Goal: Task Accomplishment & Management: Complete application form

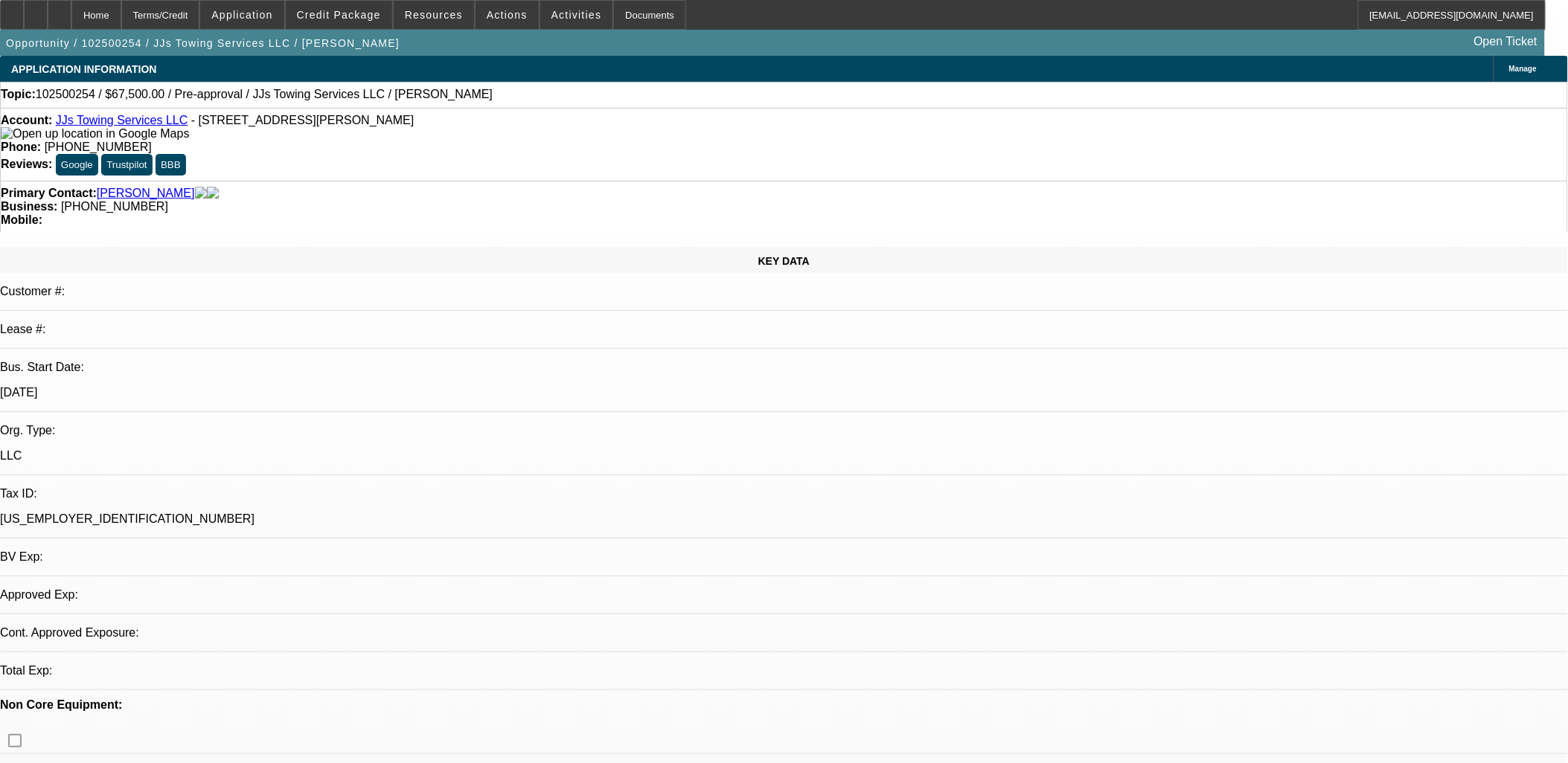
select select "0.1"
select select "1"
select select "2"
select select "6"
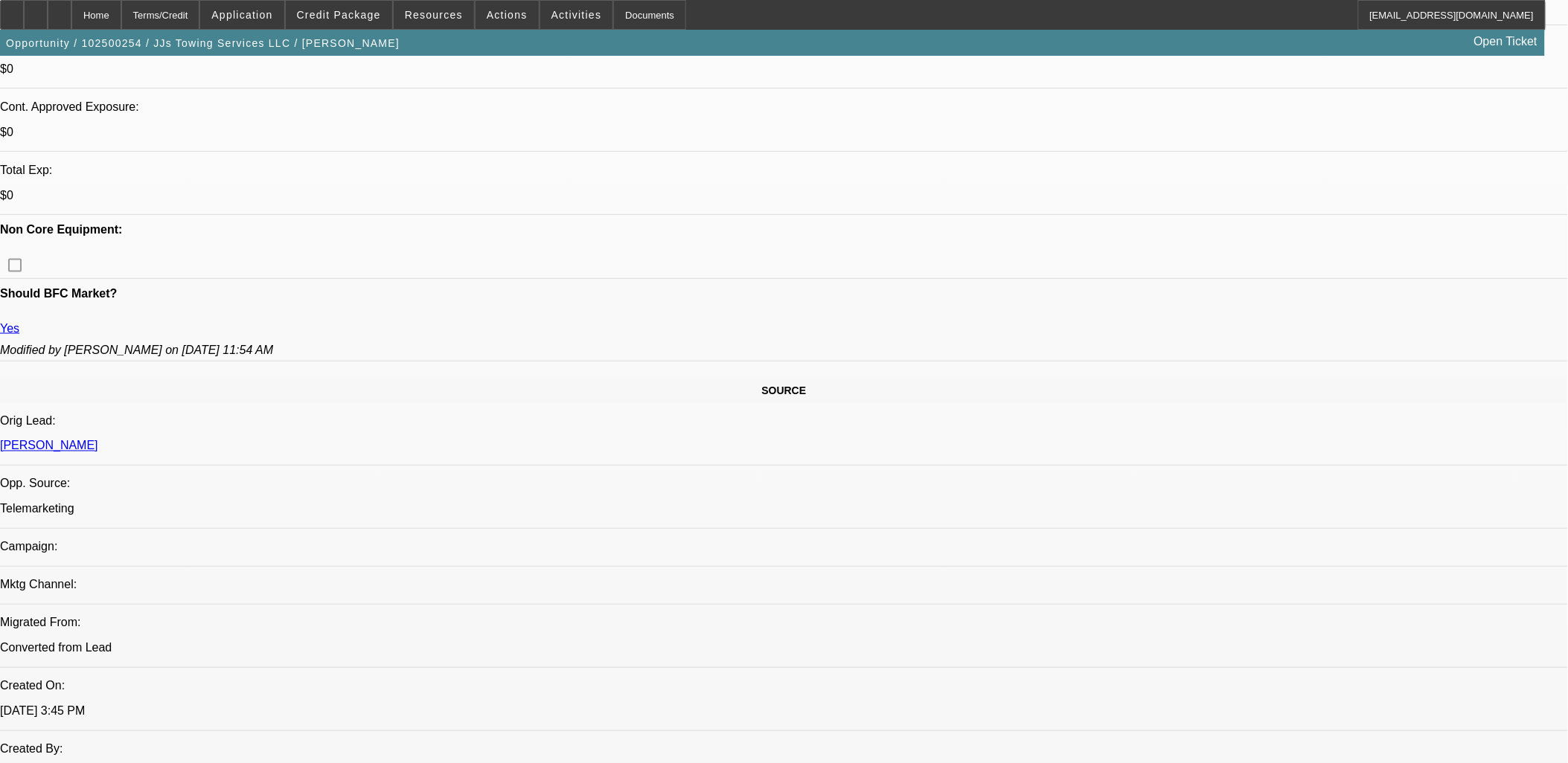
scroll to position [578, 0]
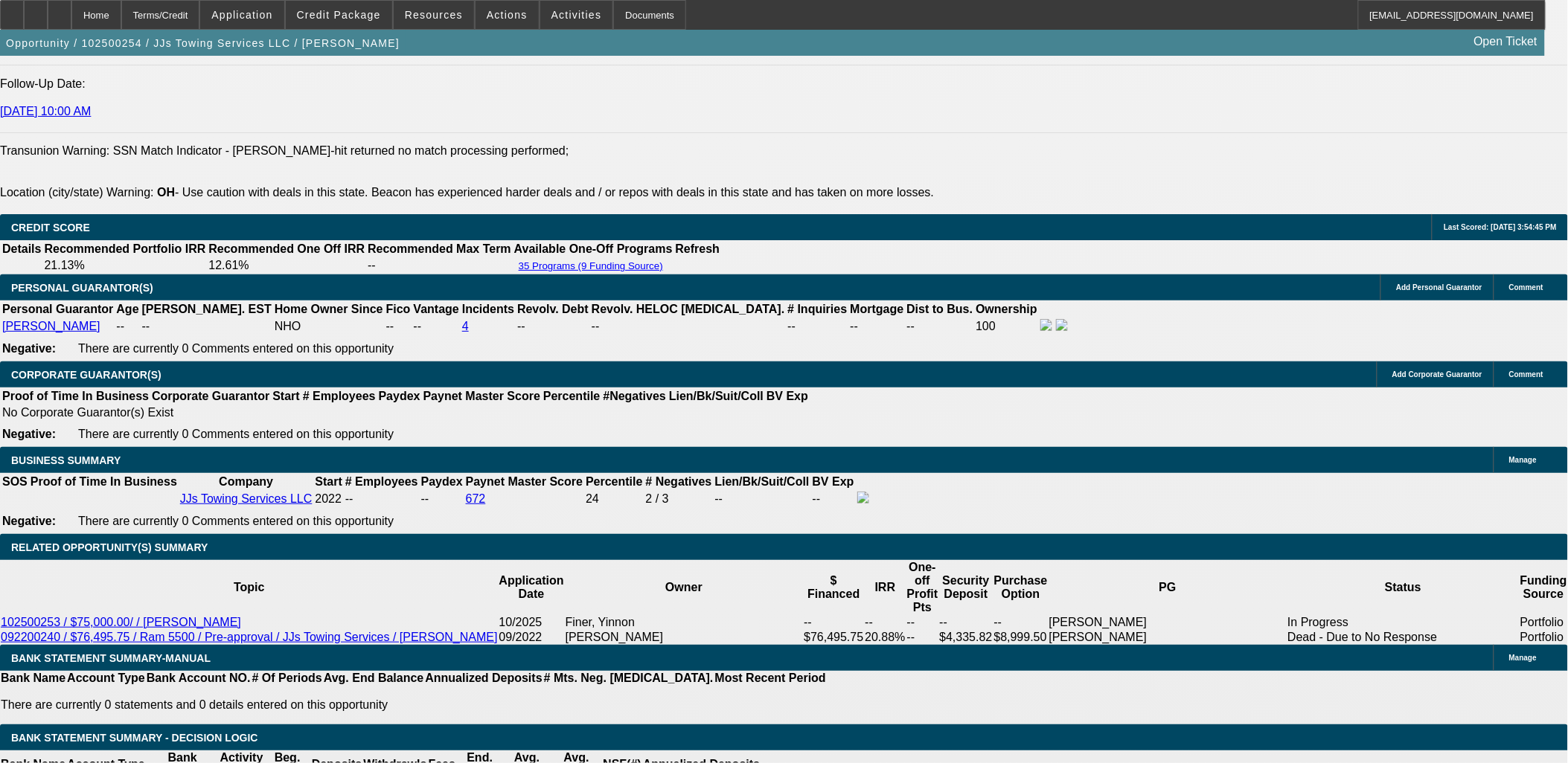
scroll to position [2232, 0]
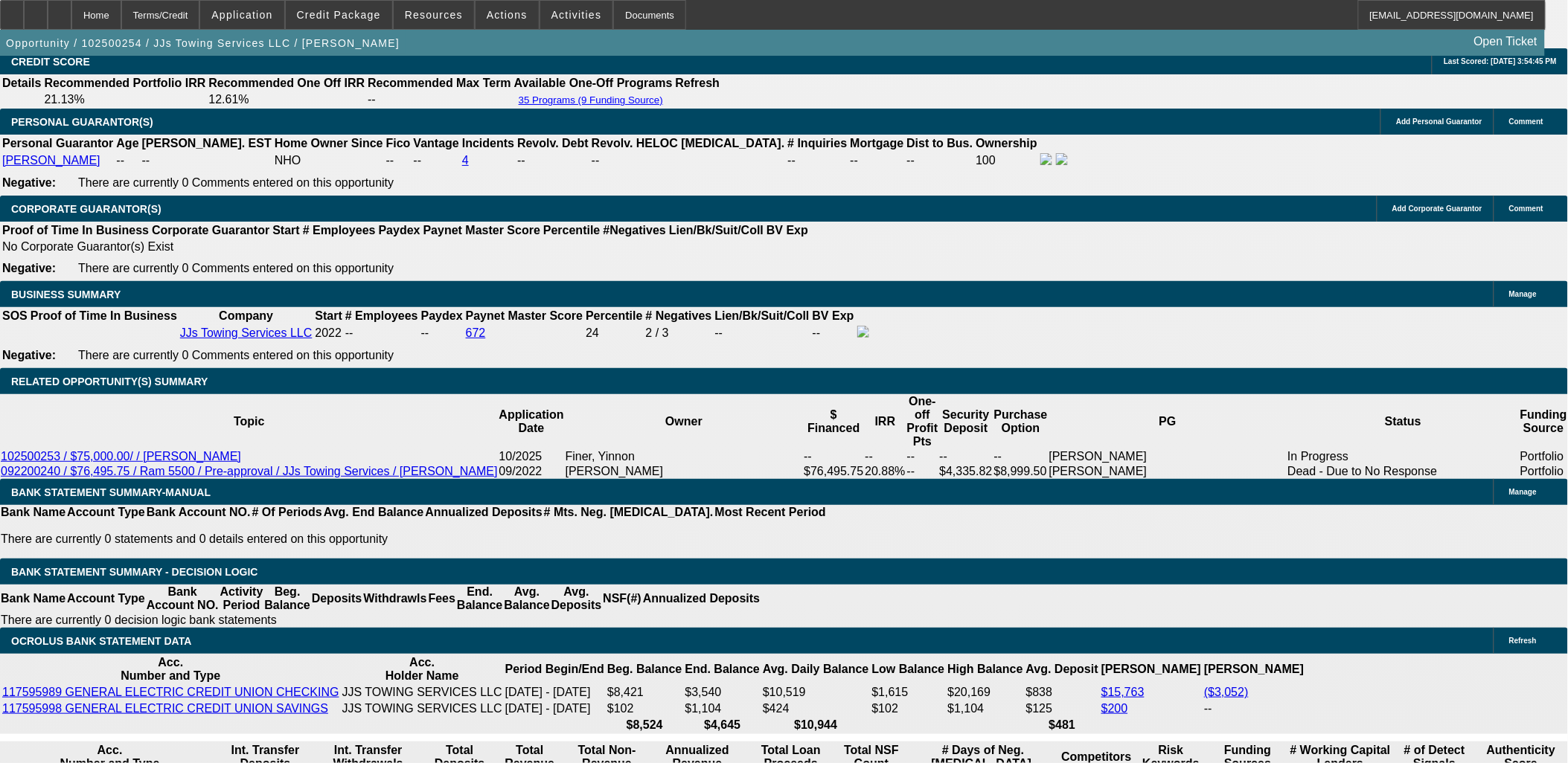
drag, startPoint x: 710, startPoint y: 283, endPoint x: 741, endPoint y: 468, distance: 187.6
type input "$7,500.00"
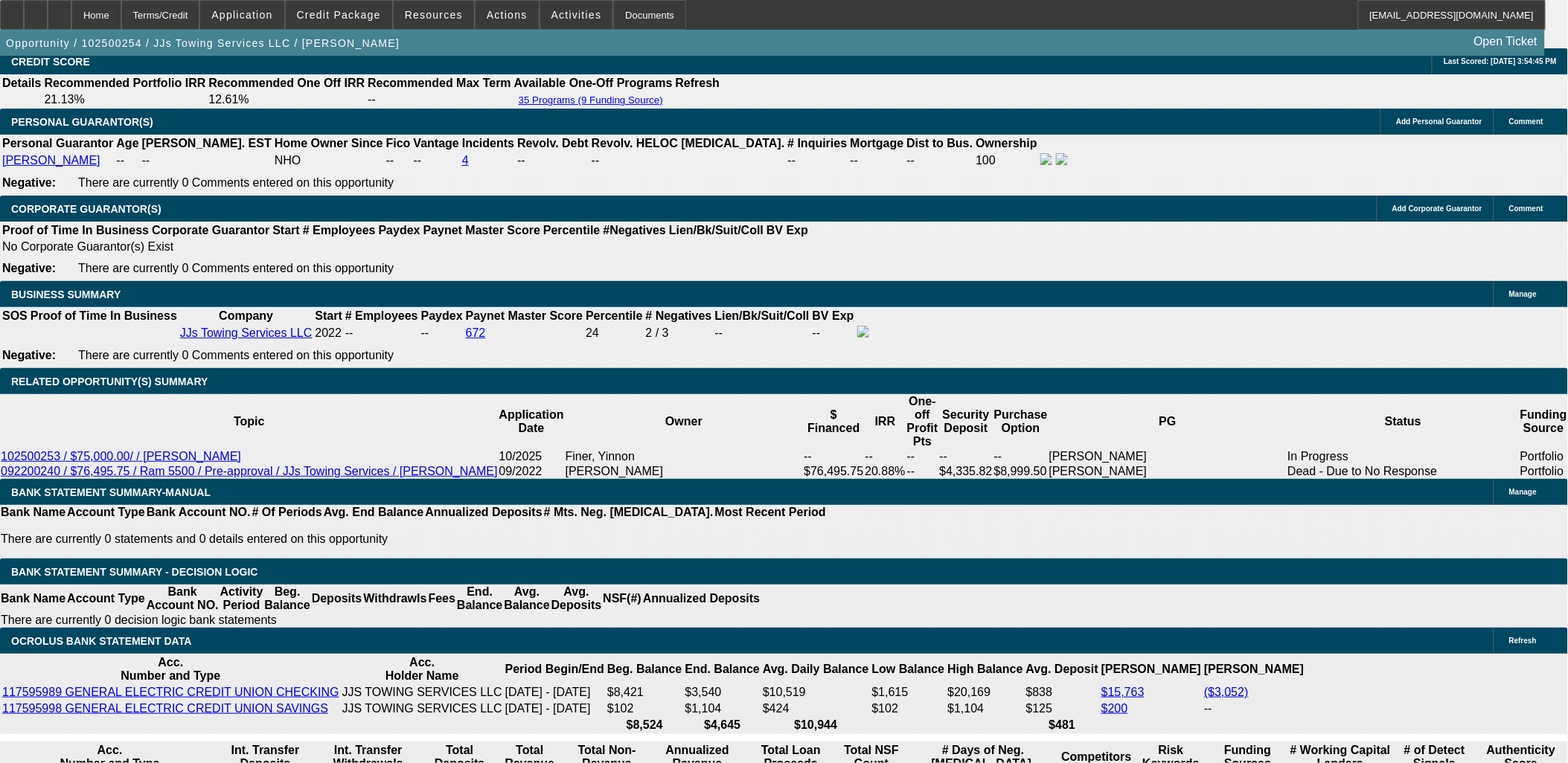
select select "15"
type input "UNKNOWN"
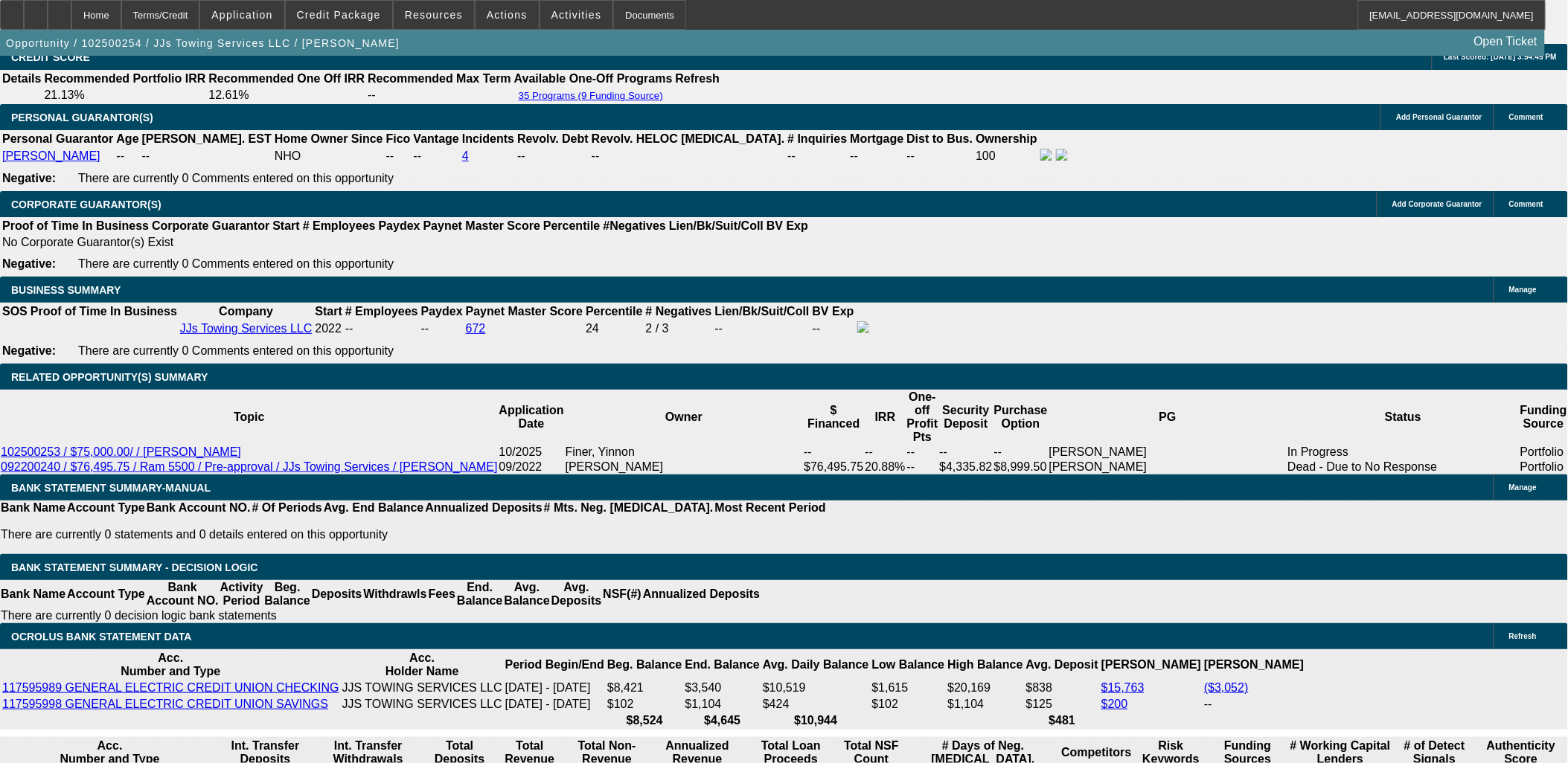
scroll to position [2315, 0]
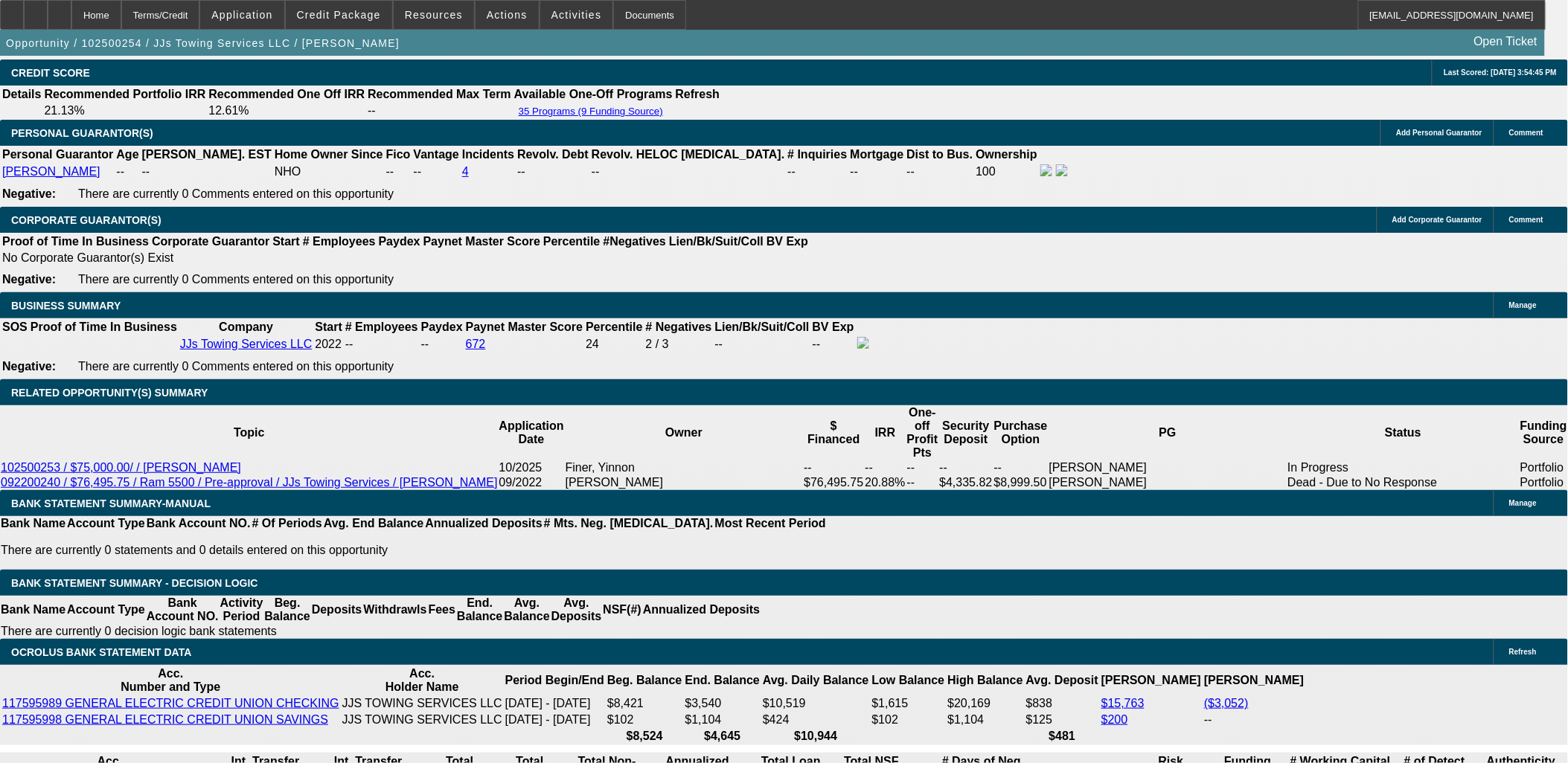
scroll to position [2066, 0]
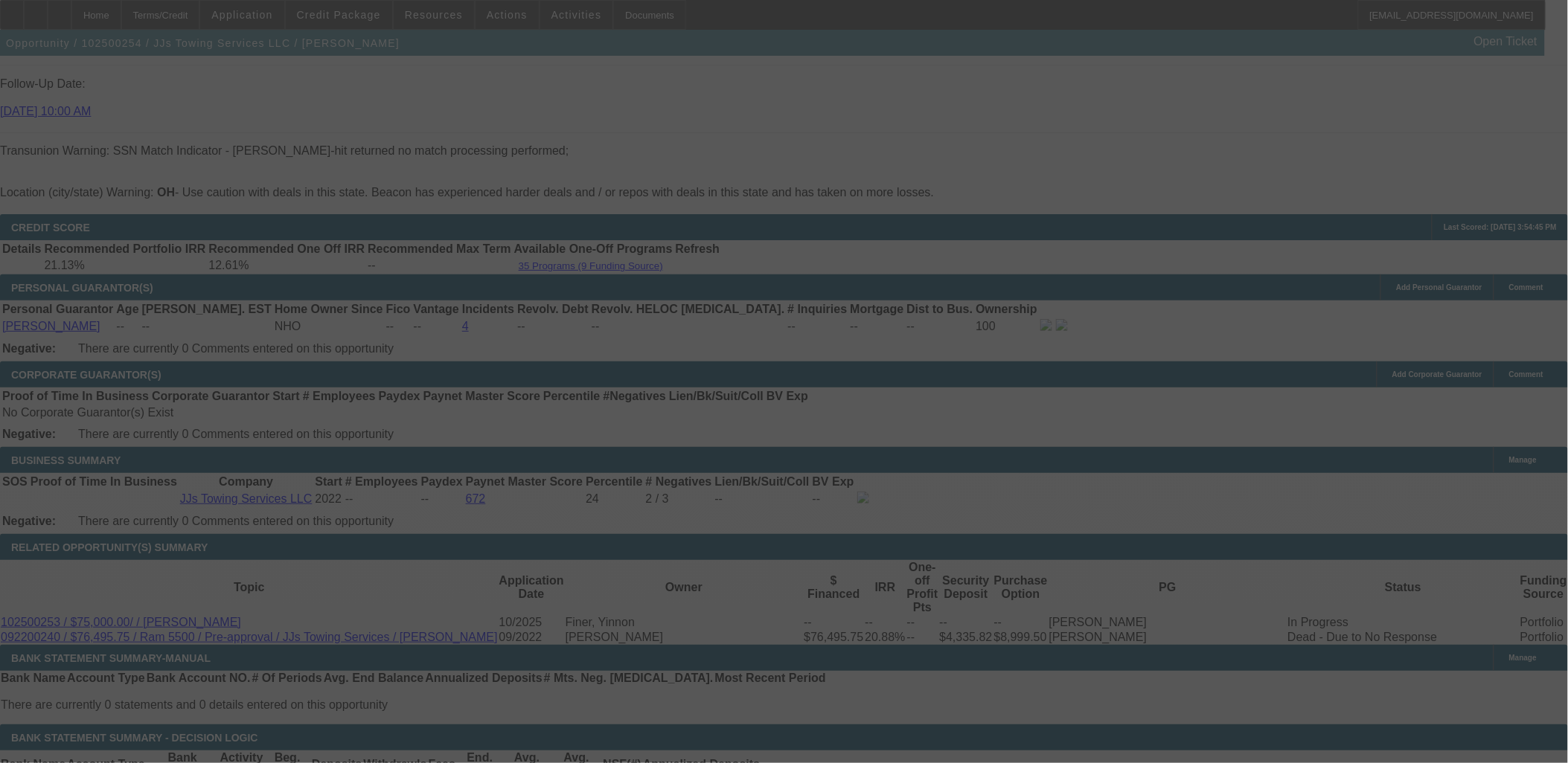
select select "0.1"
select select "2"
select select "15"
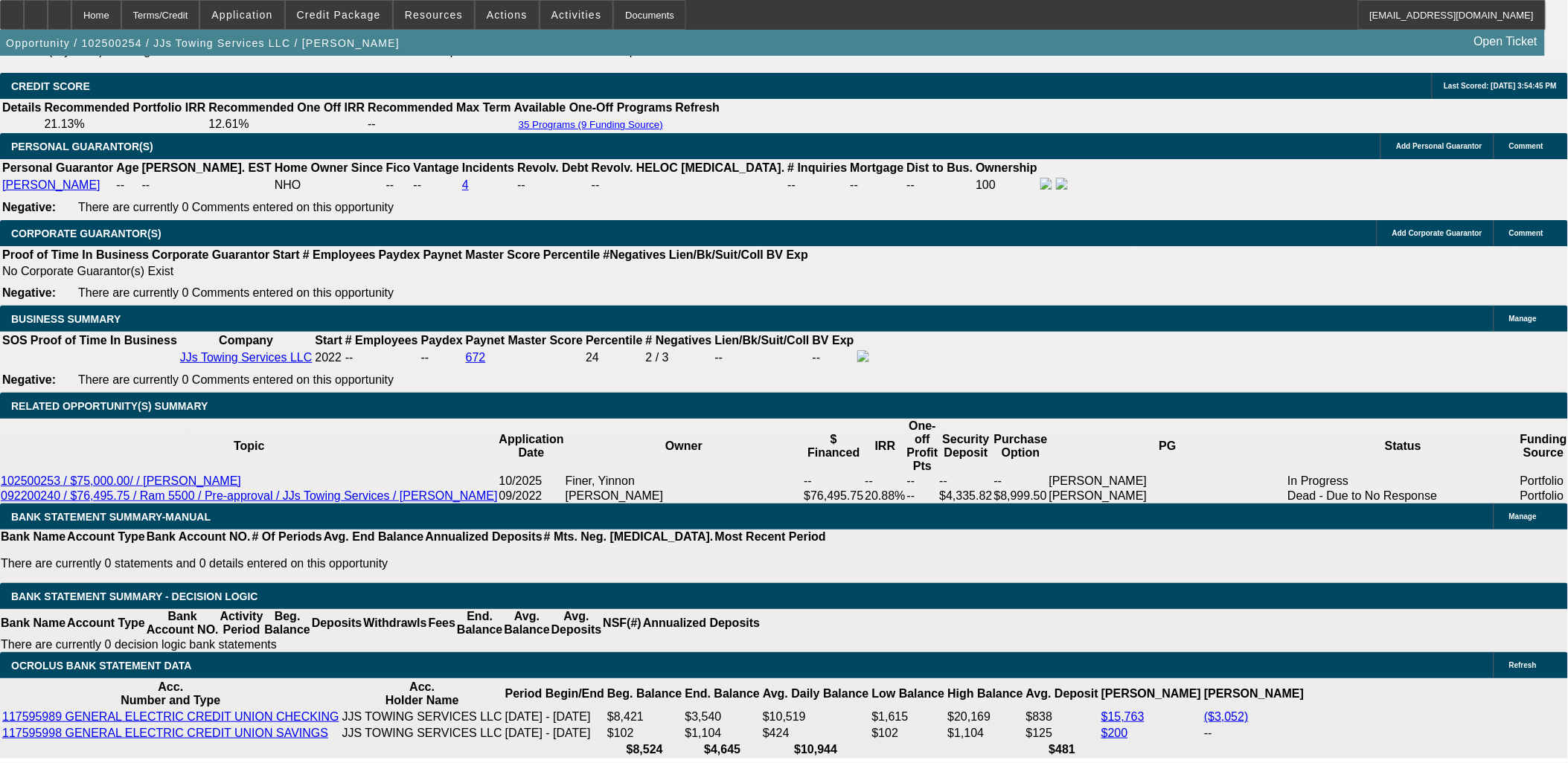
scroll to position [2232, 0]
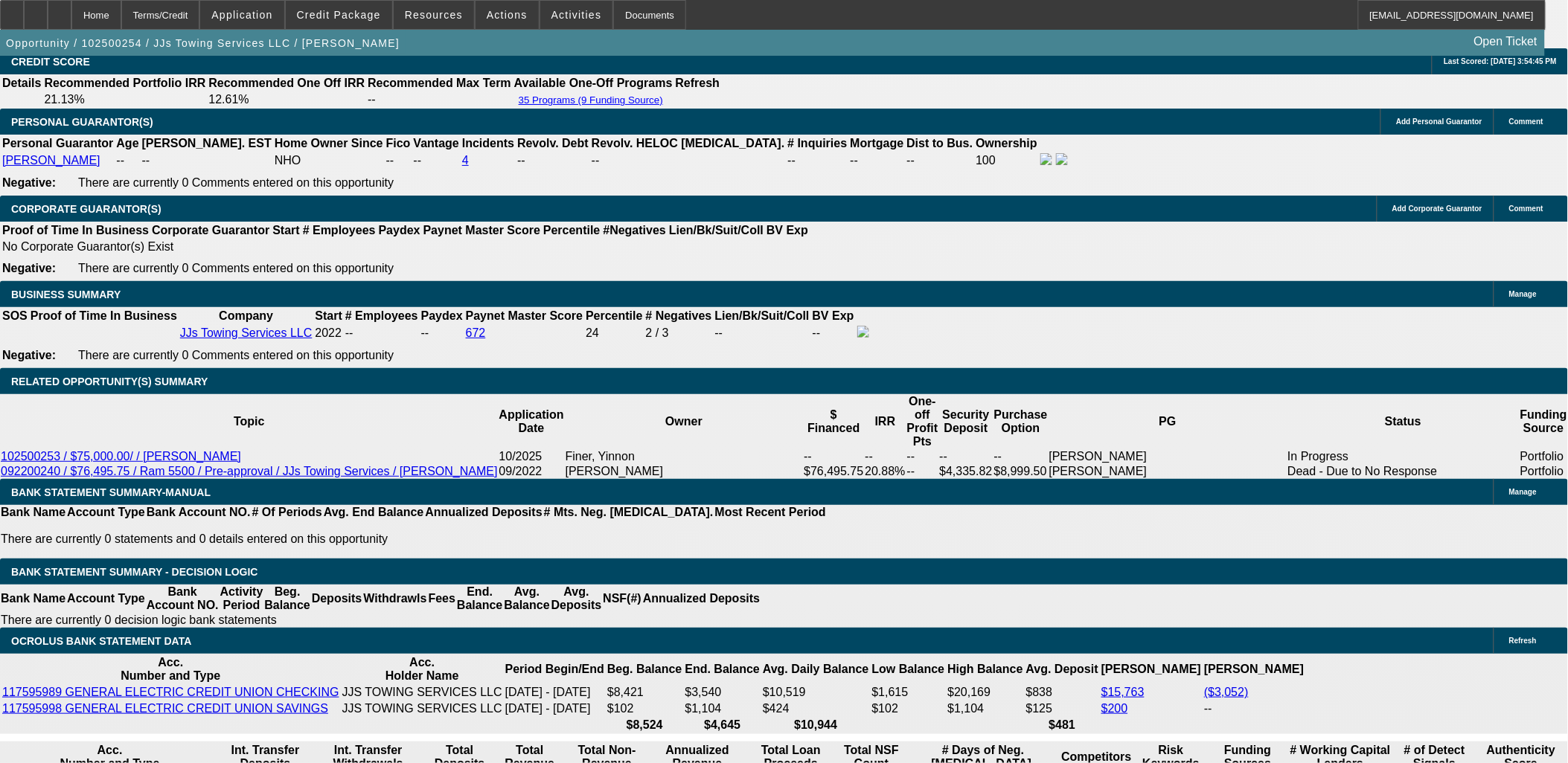
select select "0.1"
type input "$7,500.00"
type input "UNKNOWN"
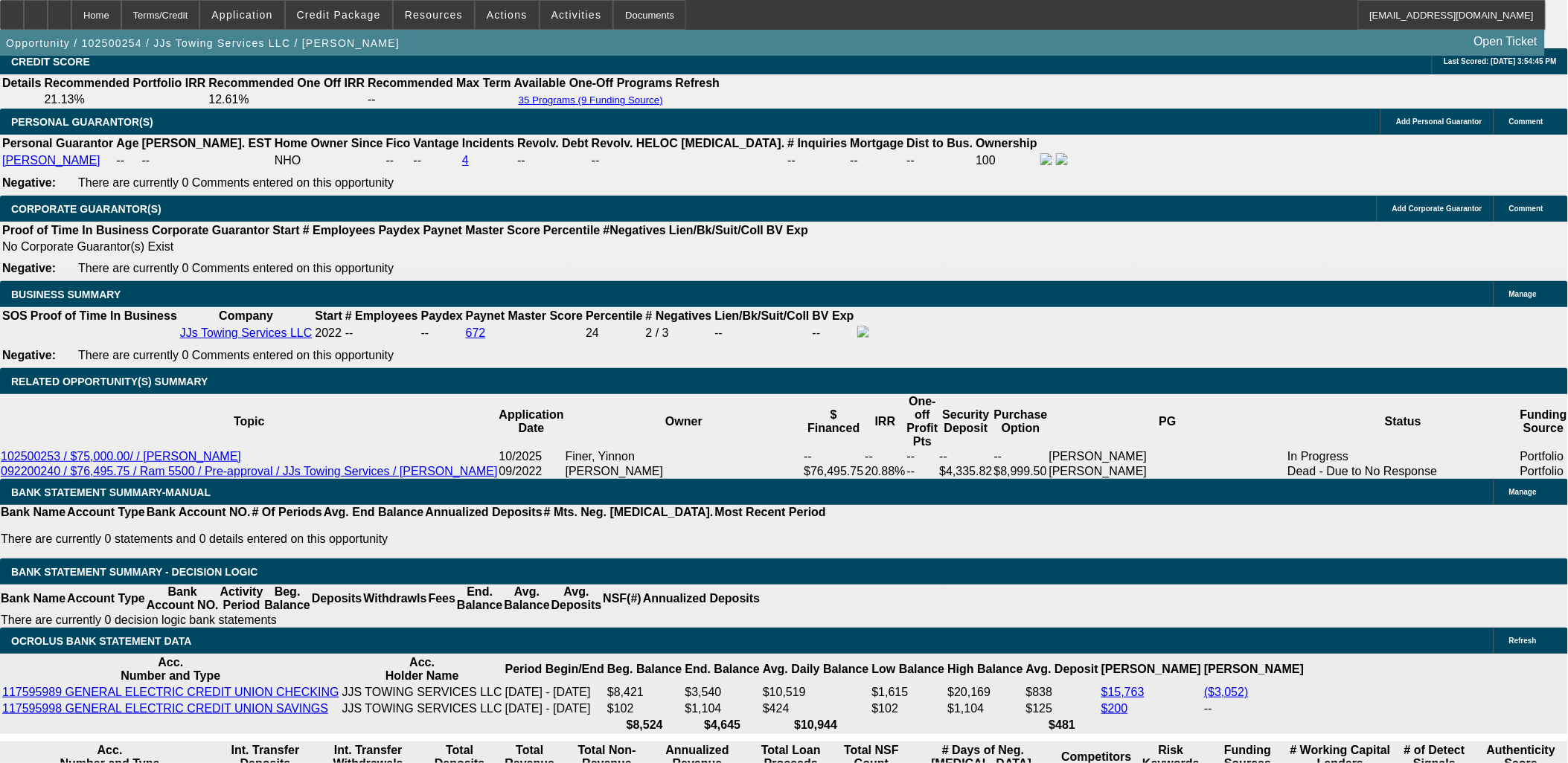
select select "4"
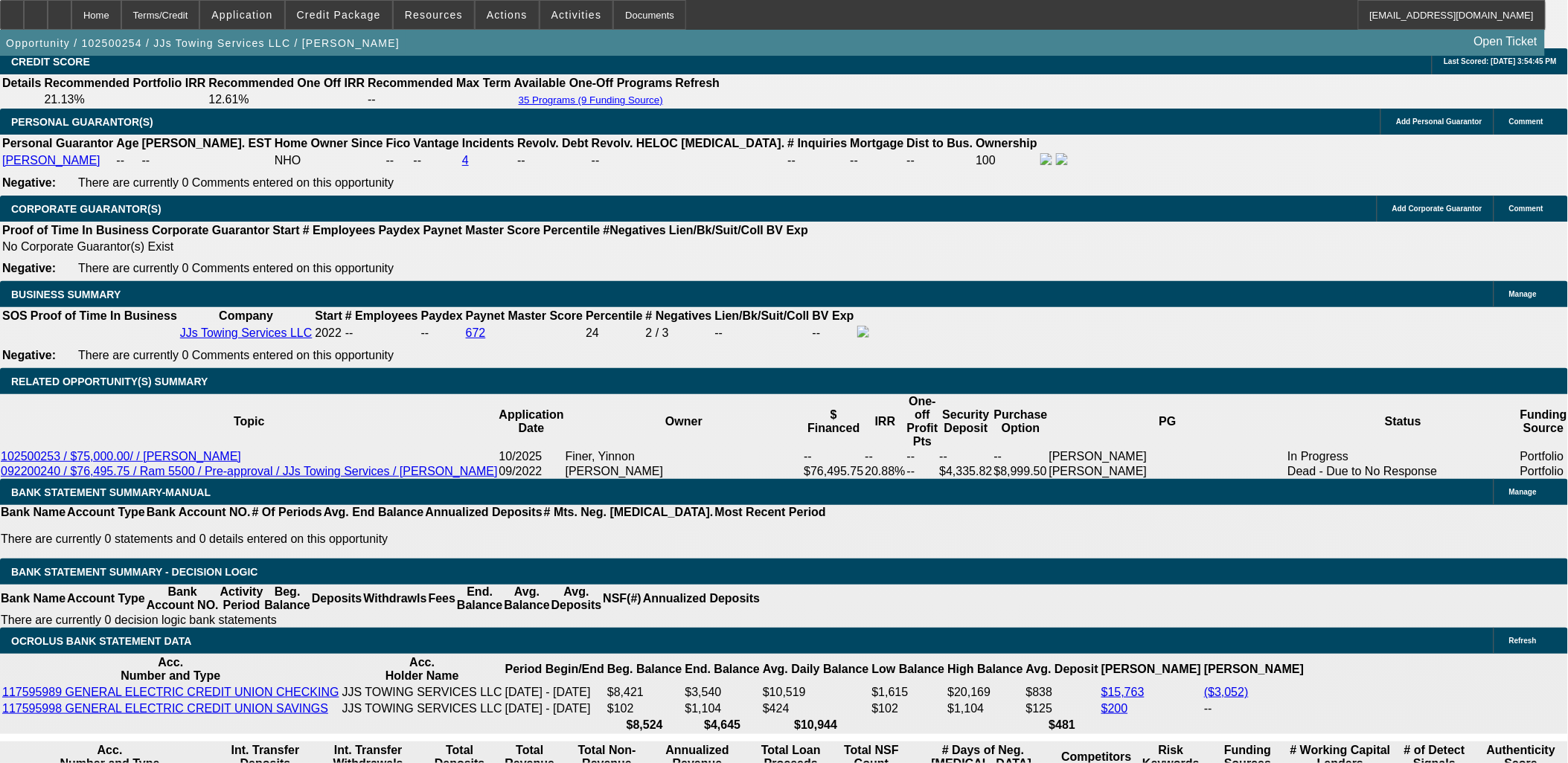
type input "$0.00"
click at [298, 255] on body "Home Terms/Credit Application Credit Package Resources Actions Activities Docum…" at bounding box center [784, 521] width 1568 height 5504
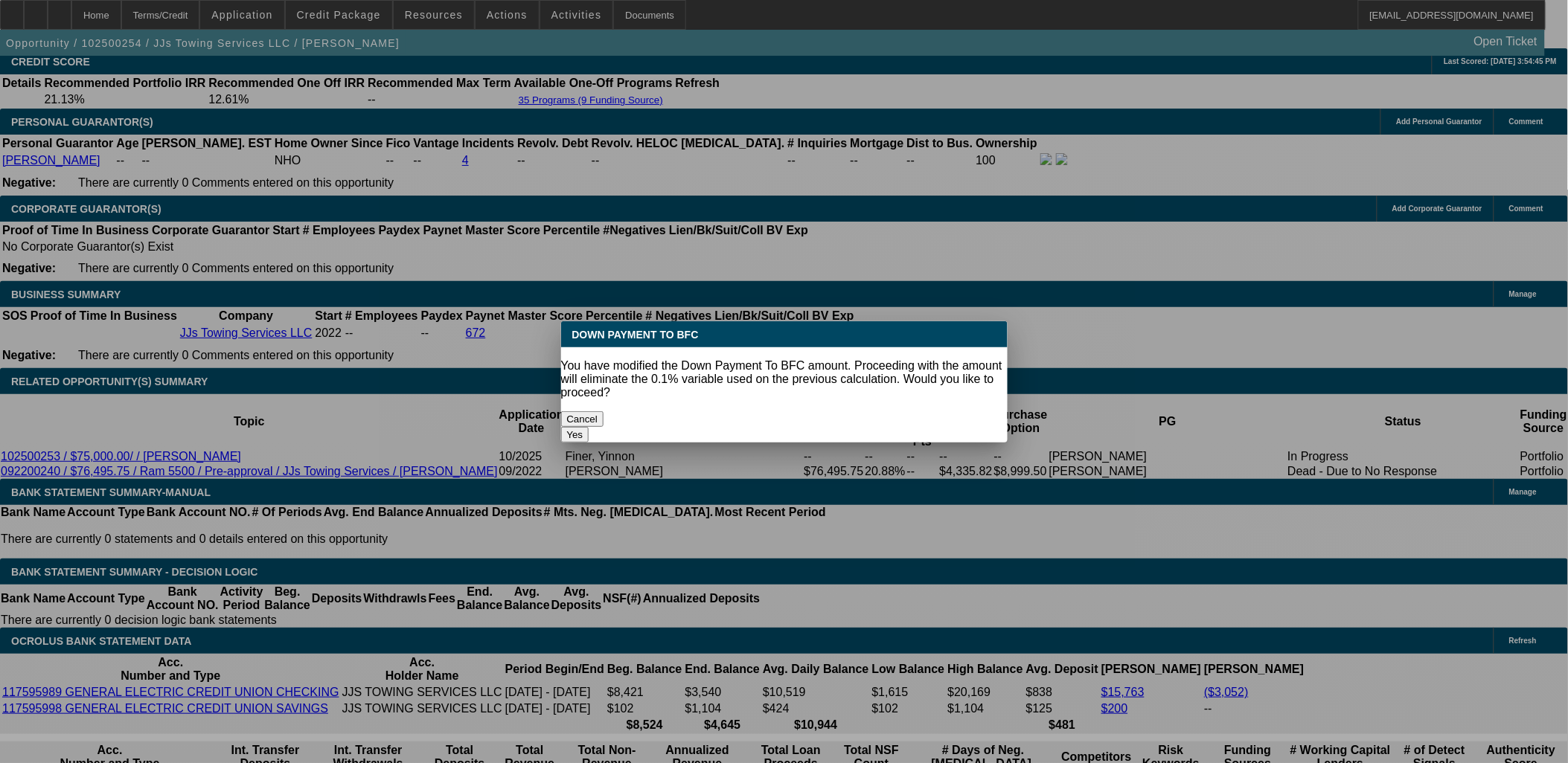
click at [589, 427] on button "Yes" at bounding box center [575, 434] width 28 height 16
select select "0"
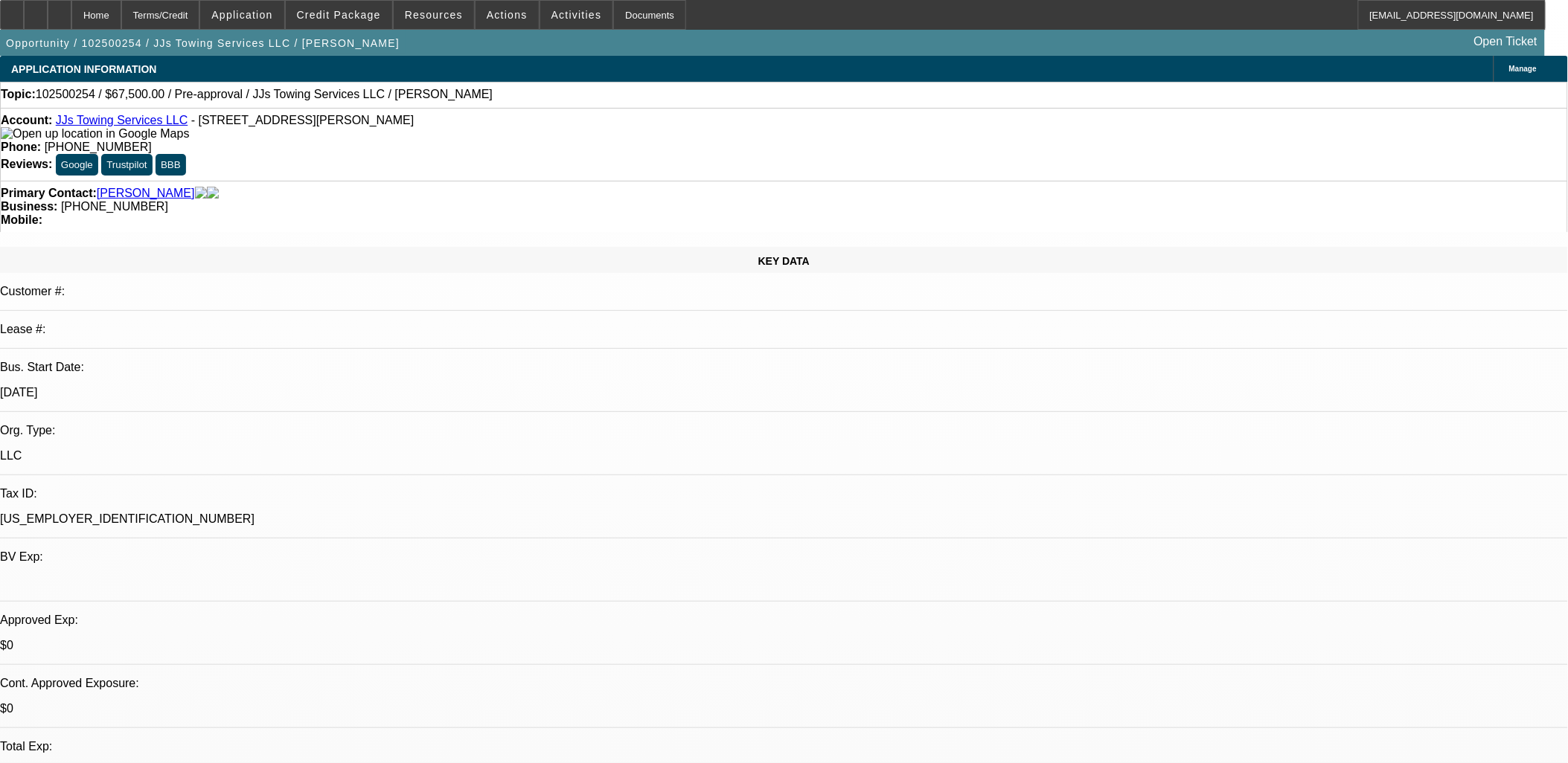
scroll to position [2232, 0]
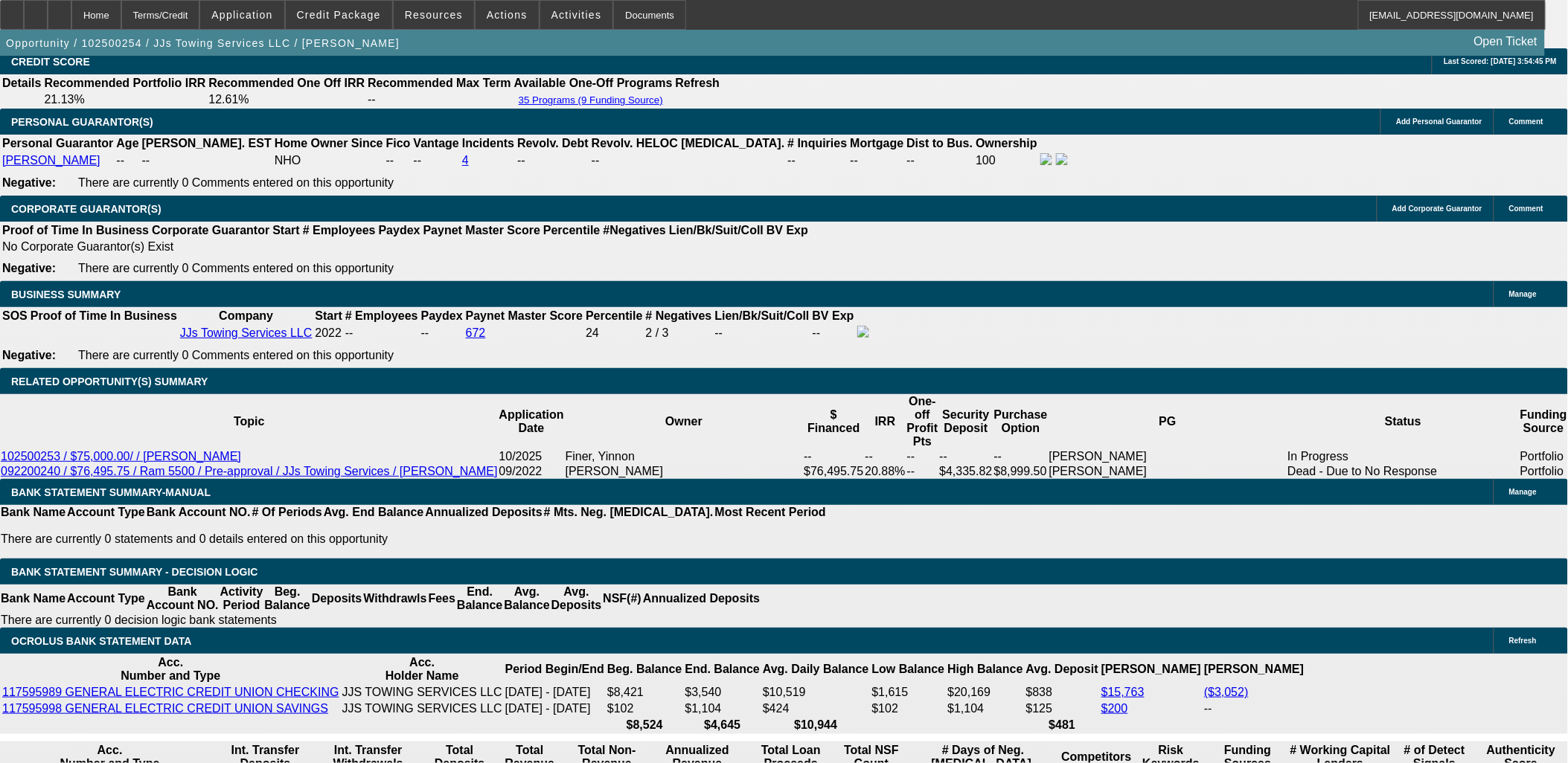
type input "$1,668.33"
select select "2"
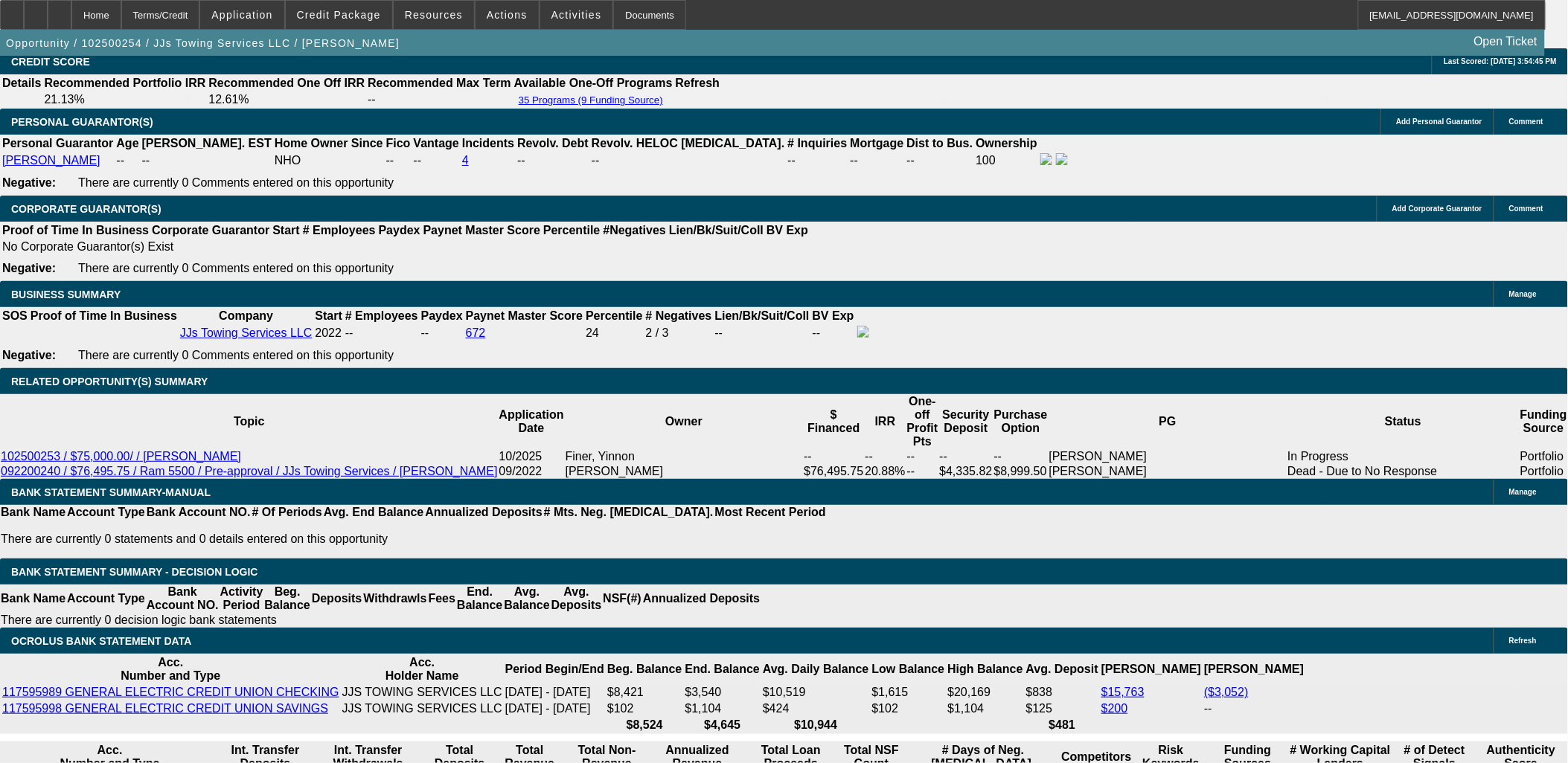
type input "$3,336.66"
select select "0"
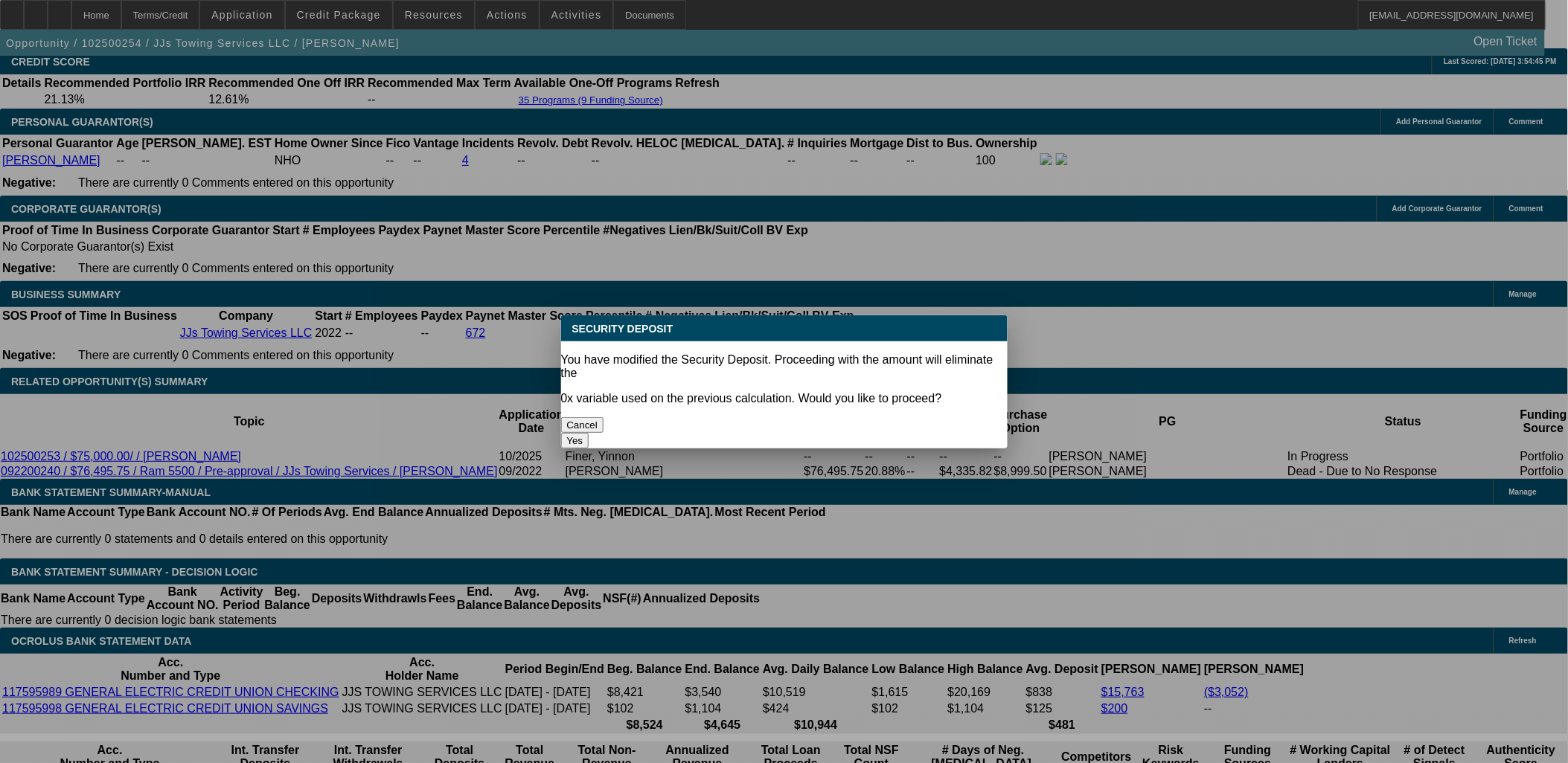
scroll to position [0, 0]
click at [852, 433] on div "Yes" at bounding box center [784, 440] width 447 height 16
drag, startPoint x: 852, startPoint y: 403, endPoint x: 821, endPoint y: 407, distance: 31.3
click at [589, 433] on button "Yes" at bounding box center [575, 440] width 28 height 16
type input "$0.00"
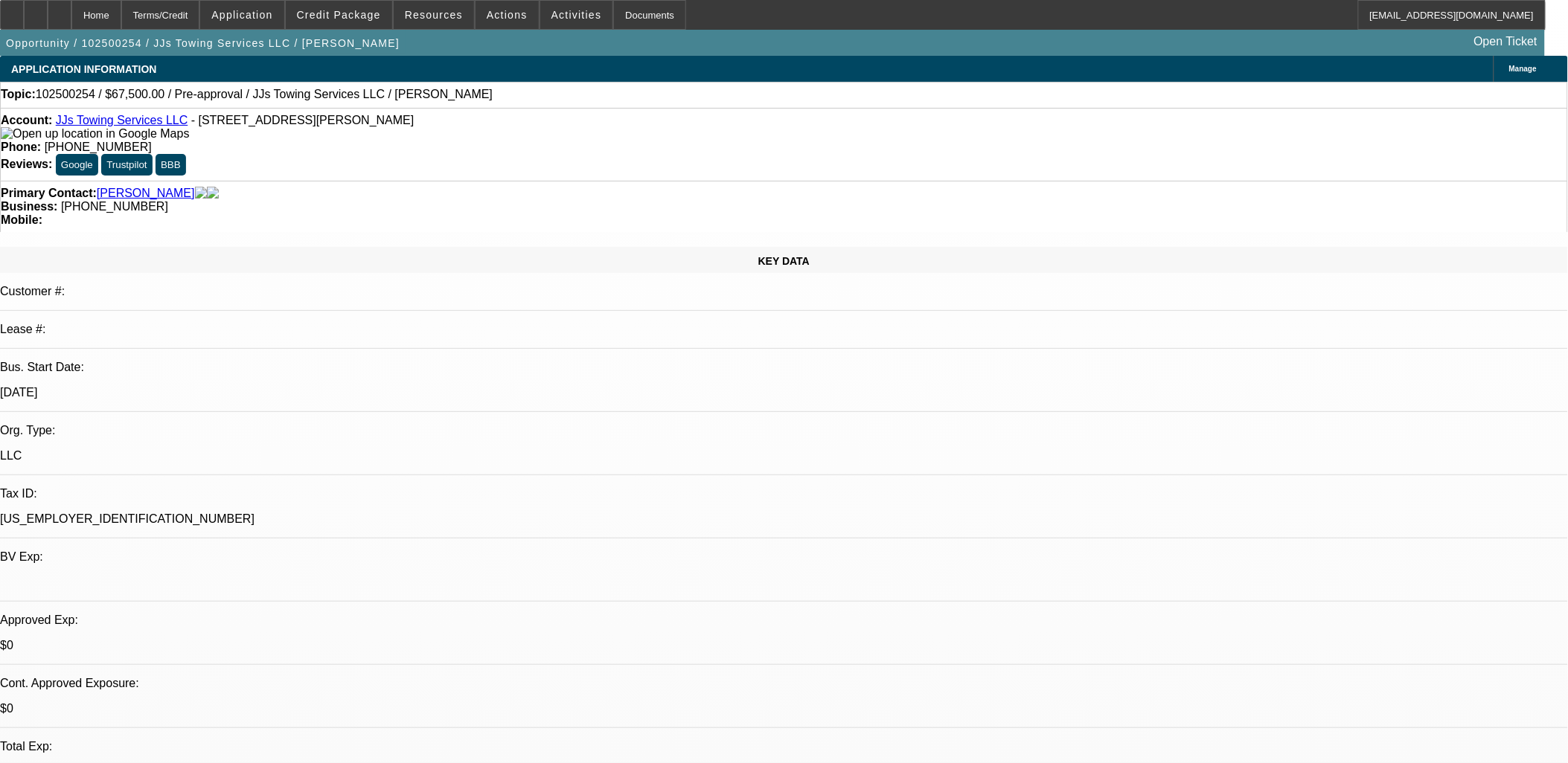
scroll to position [2232, 0]
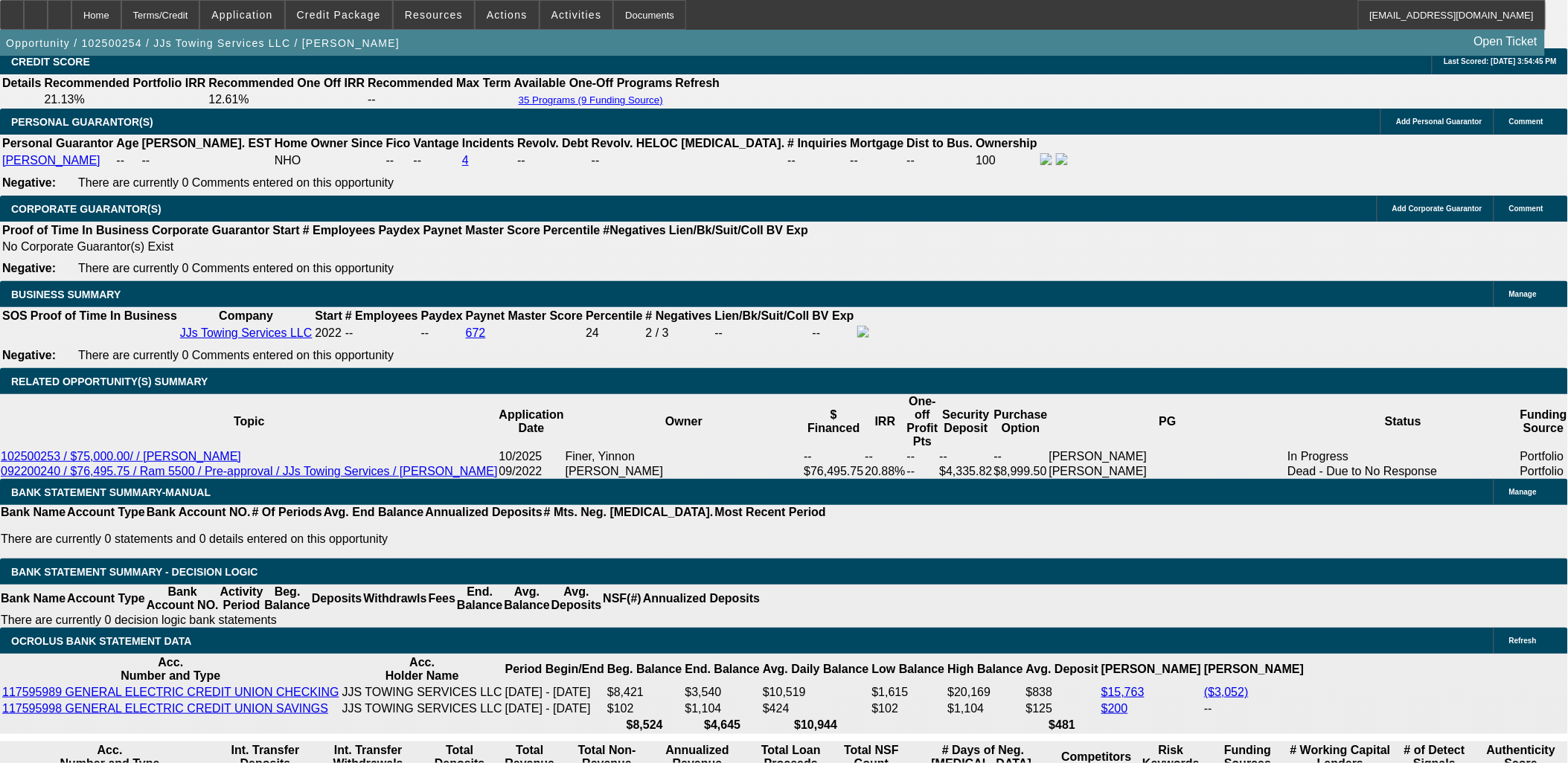
select select "1"
drag, startPoint x: 357, startPoint y: 450, endPoint x: 453, endPoint y: 427, distance: 98.7
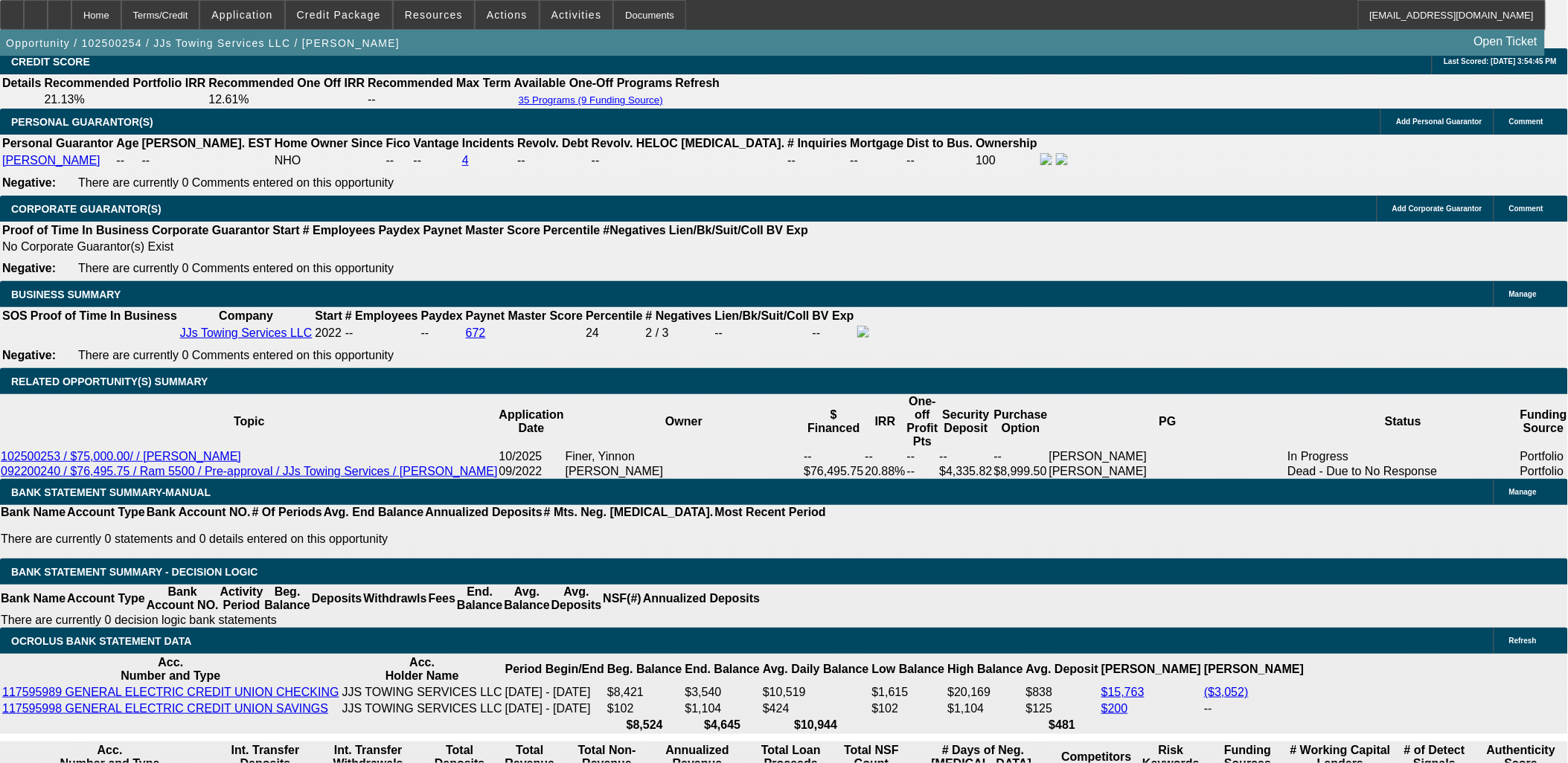
type input "11"
type input "$1,630.68"
type input "11"
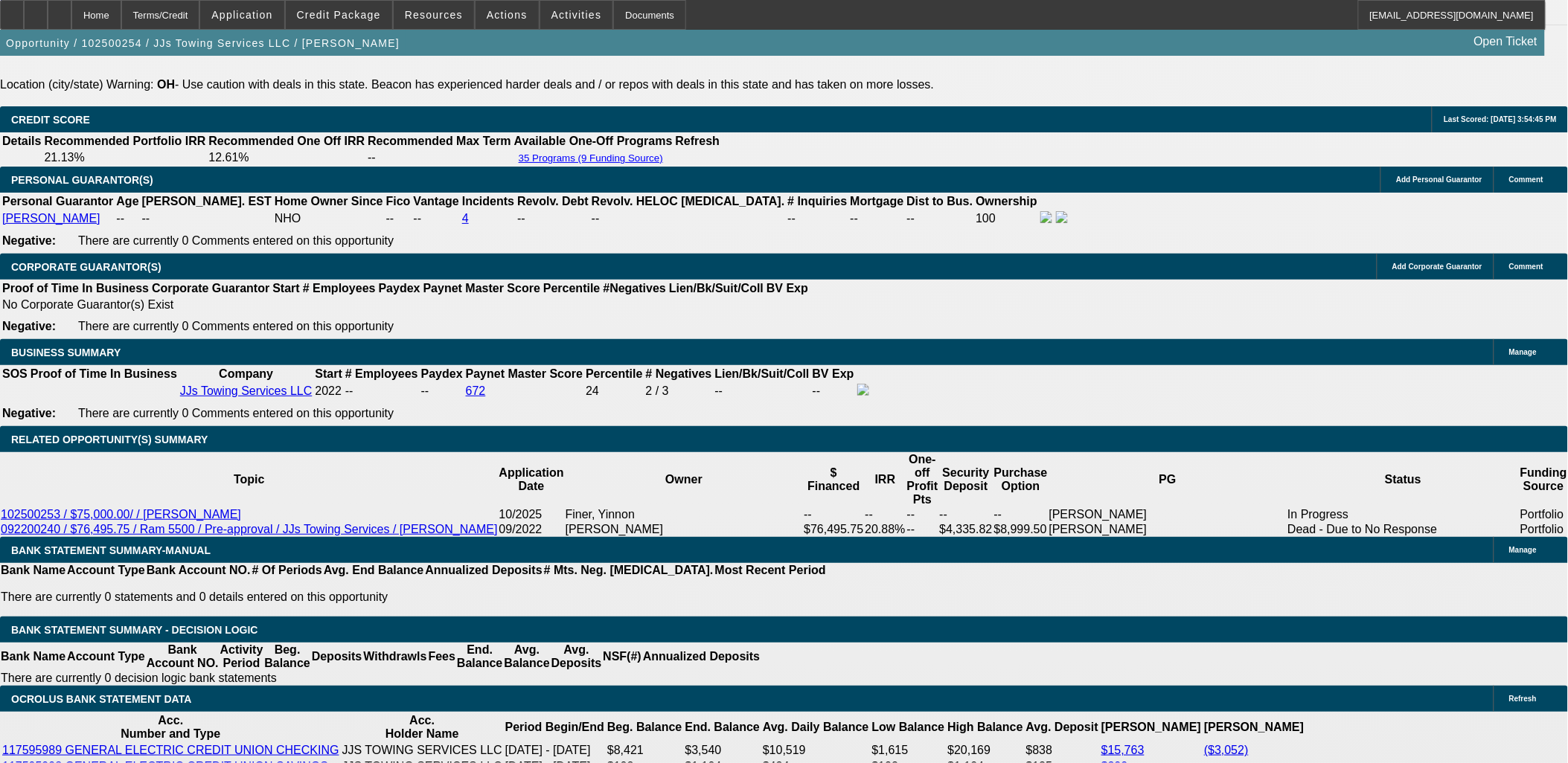
scroll to position [2066, 0]
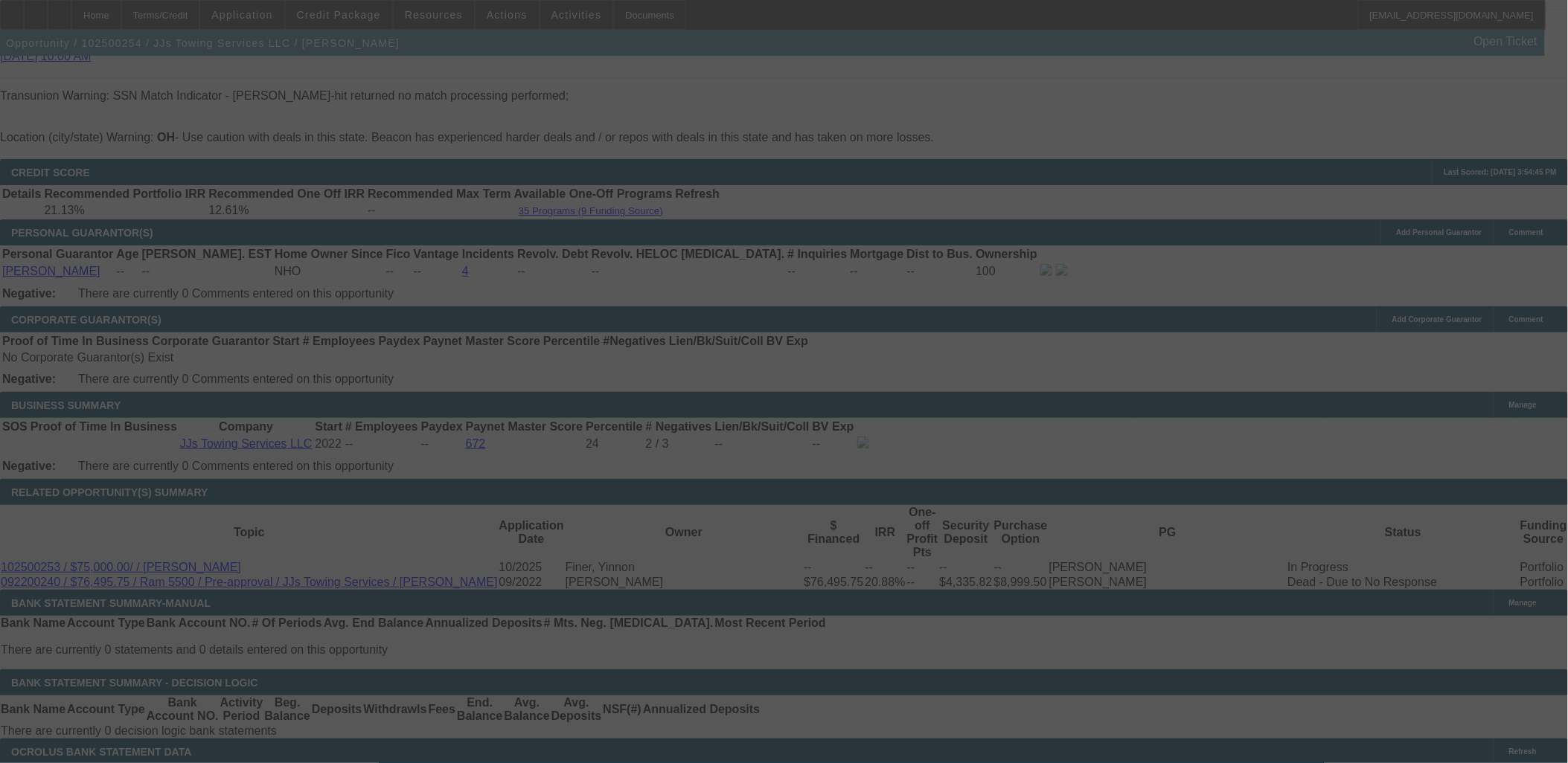
scroll to position [2148, 0]
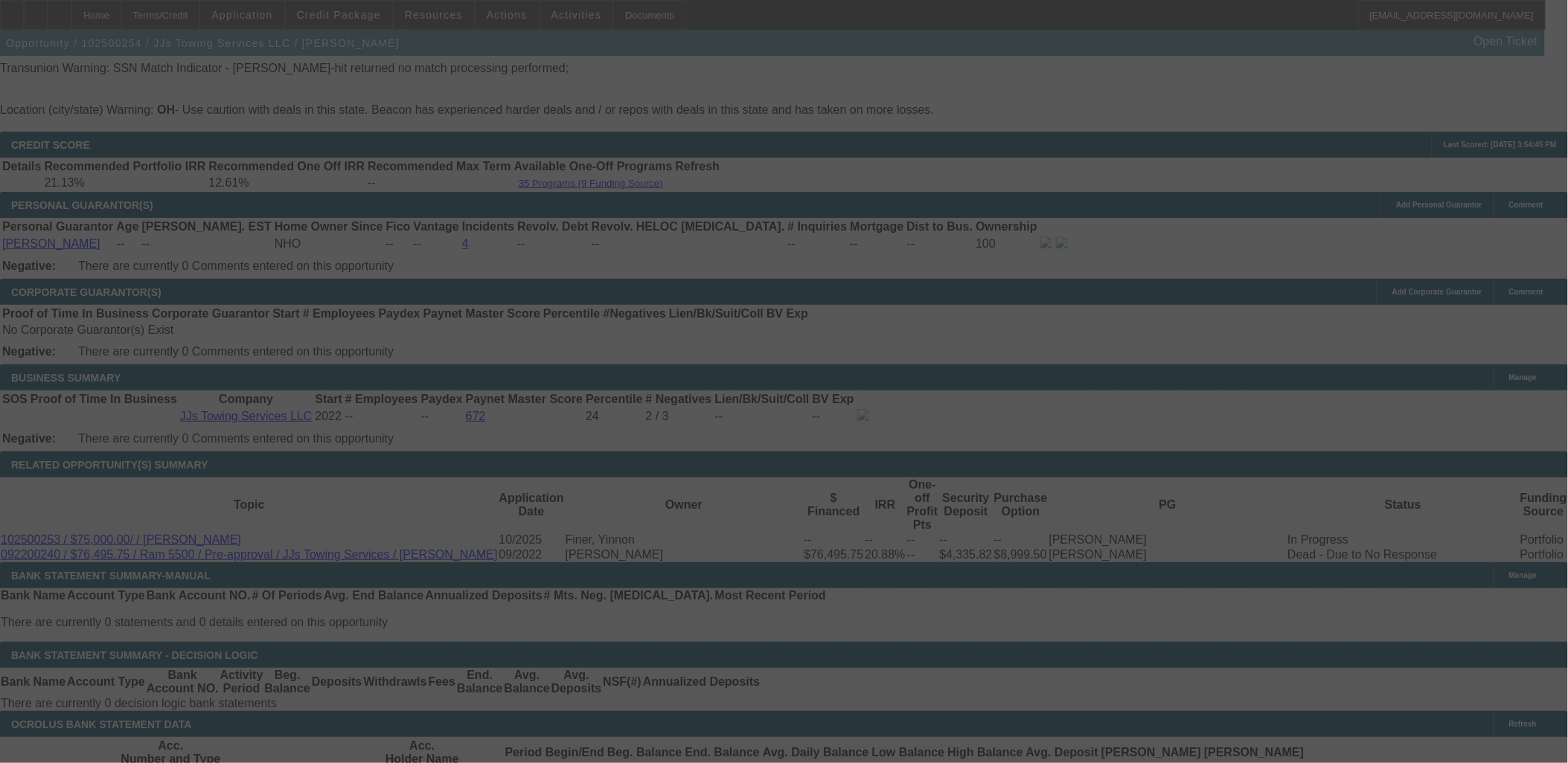
select select "0"
select select "0.1"
select select "4"
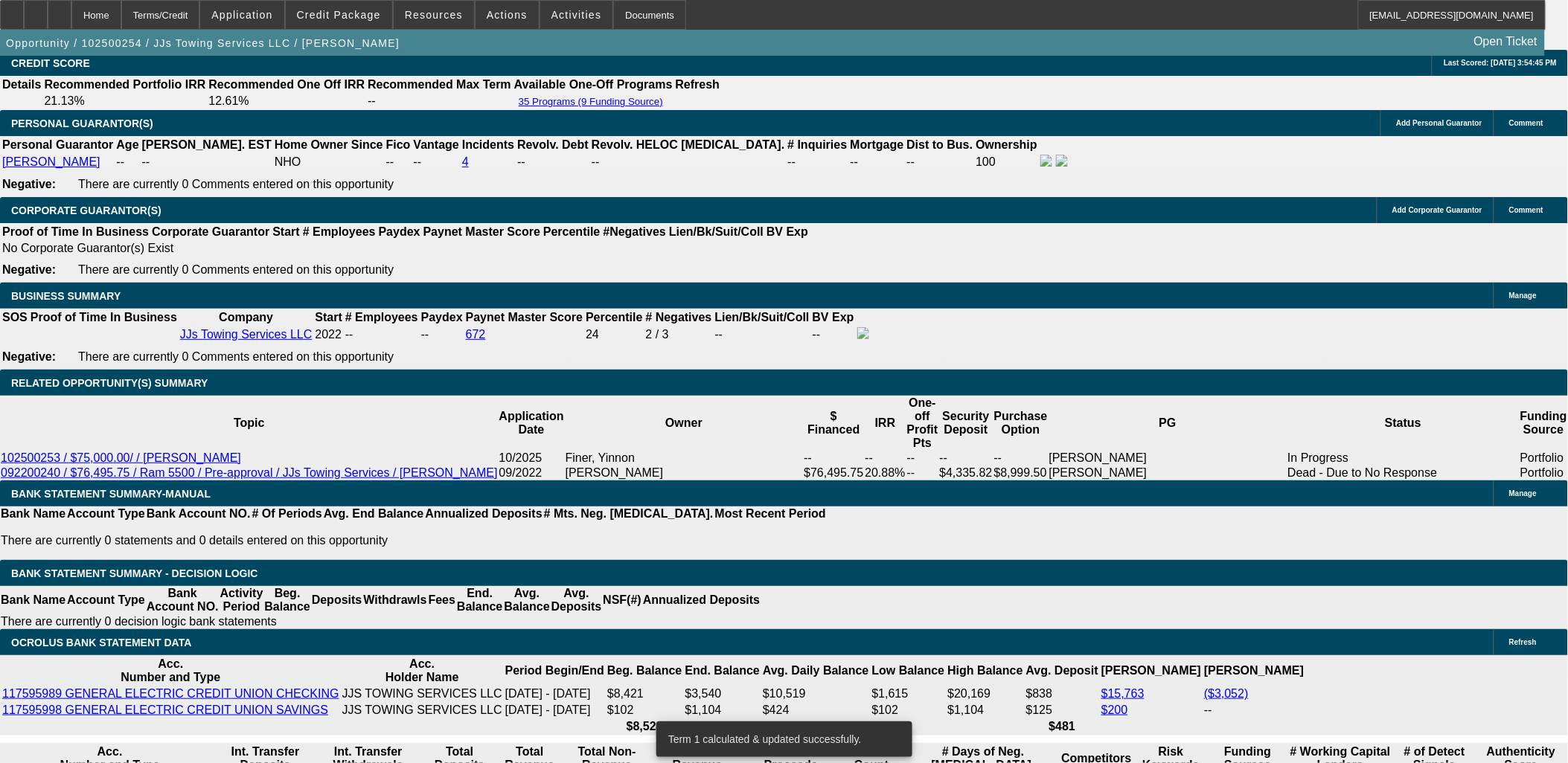
scroll to position [2232, 0]
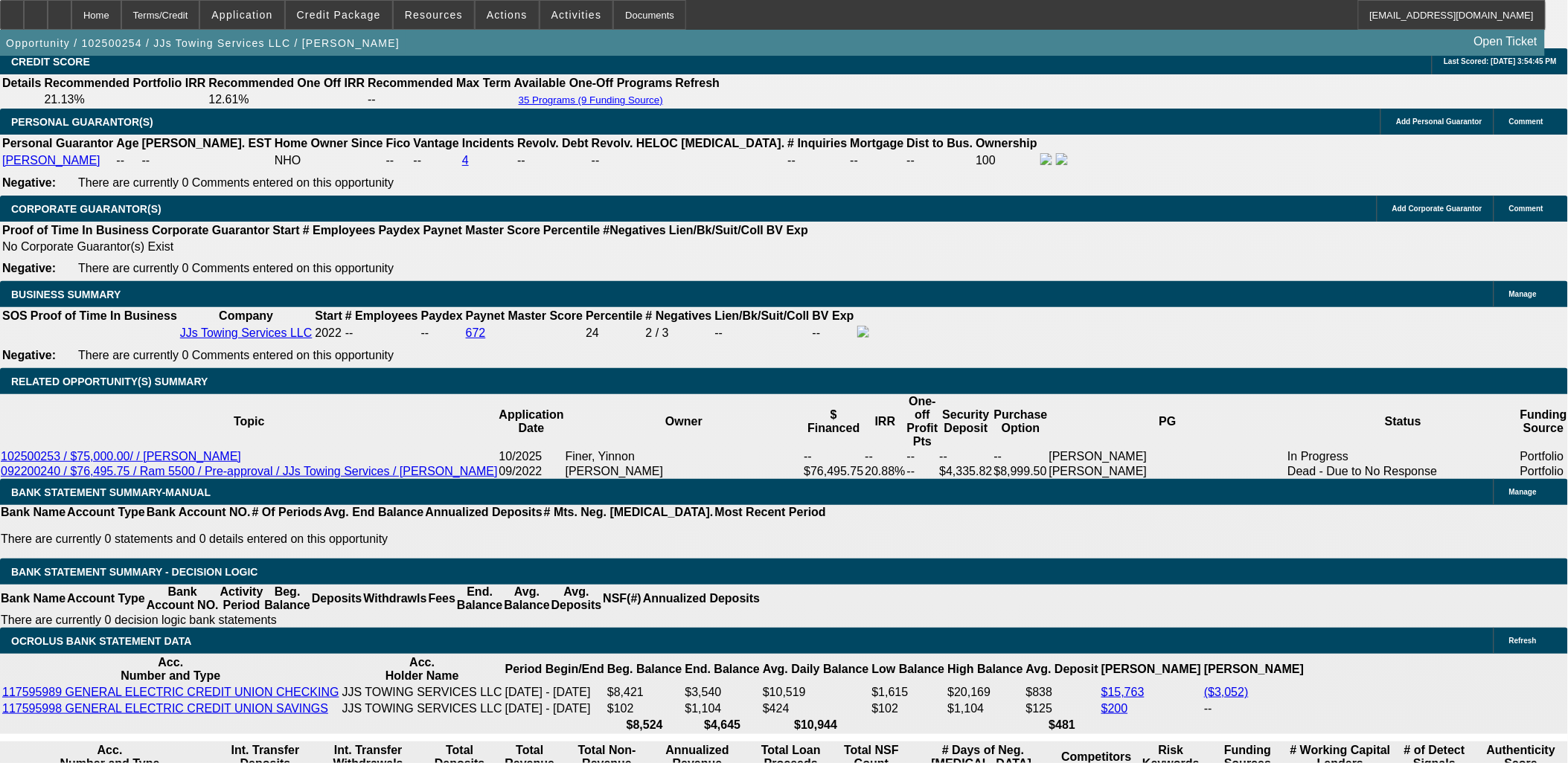
drag, startPoint x: 379, startPoint y: 695, endPoint x: 388, endPoint y: 703, distance: 12.0
drag, startPoint x: 388, startPoint y: 703, endPoint x: 472, endPoint y: 688, distance: 85.3
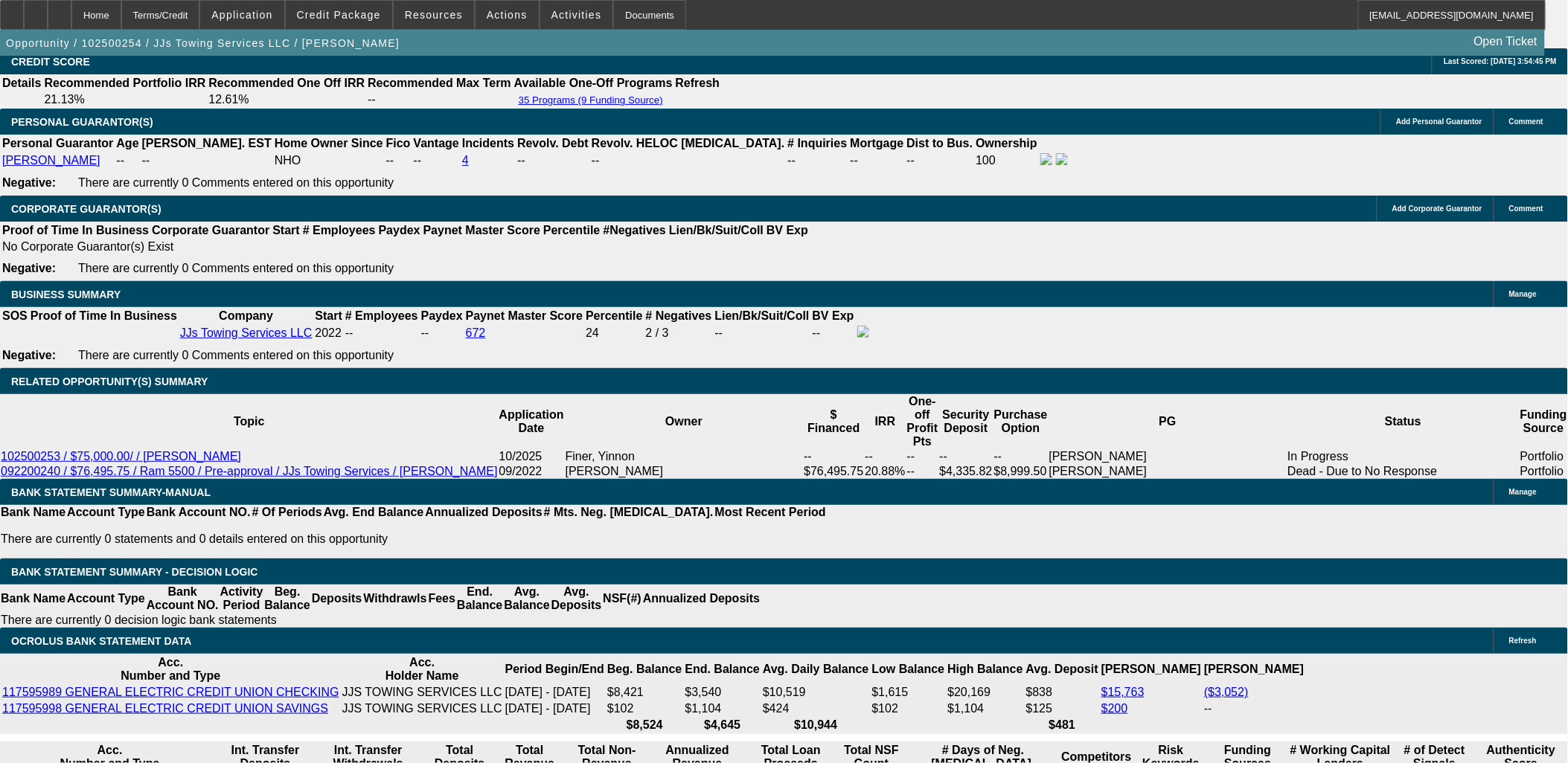
type input "$1,630.68"
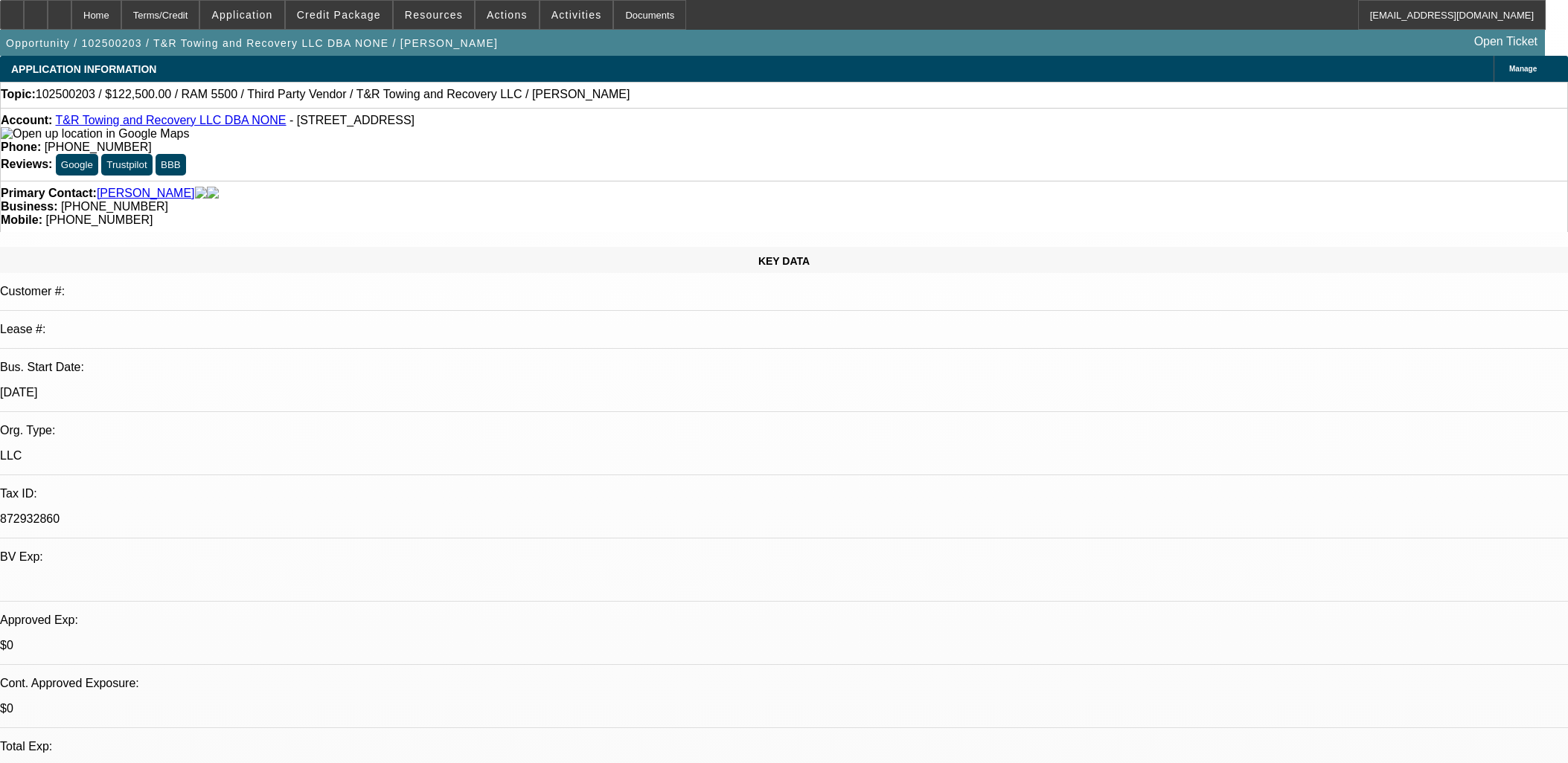
select select "0"
select select "2"
select select "0.1"
select select "4"
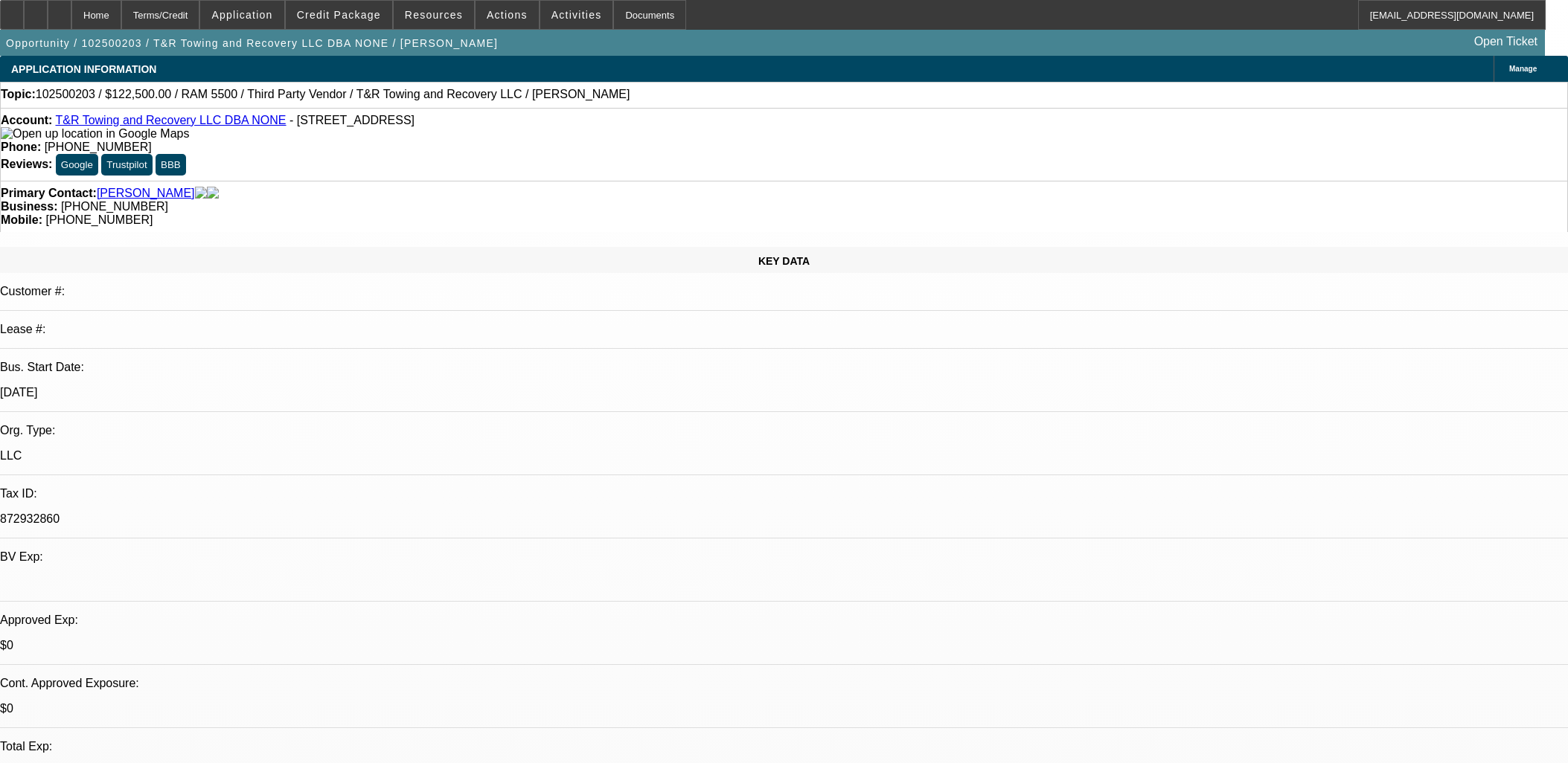
select select "0"
select select "2"
select select "0.1"
select select "4"
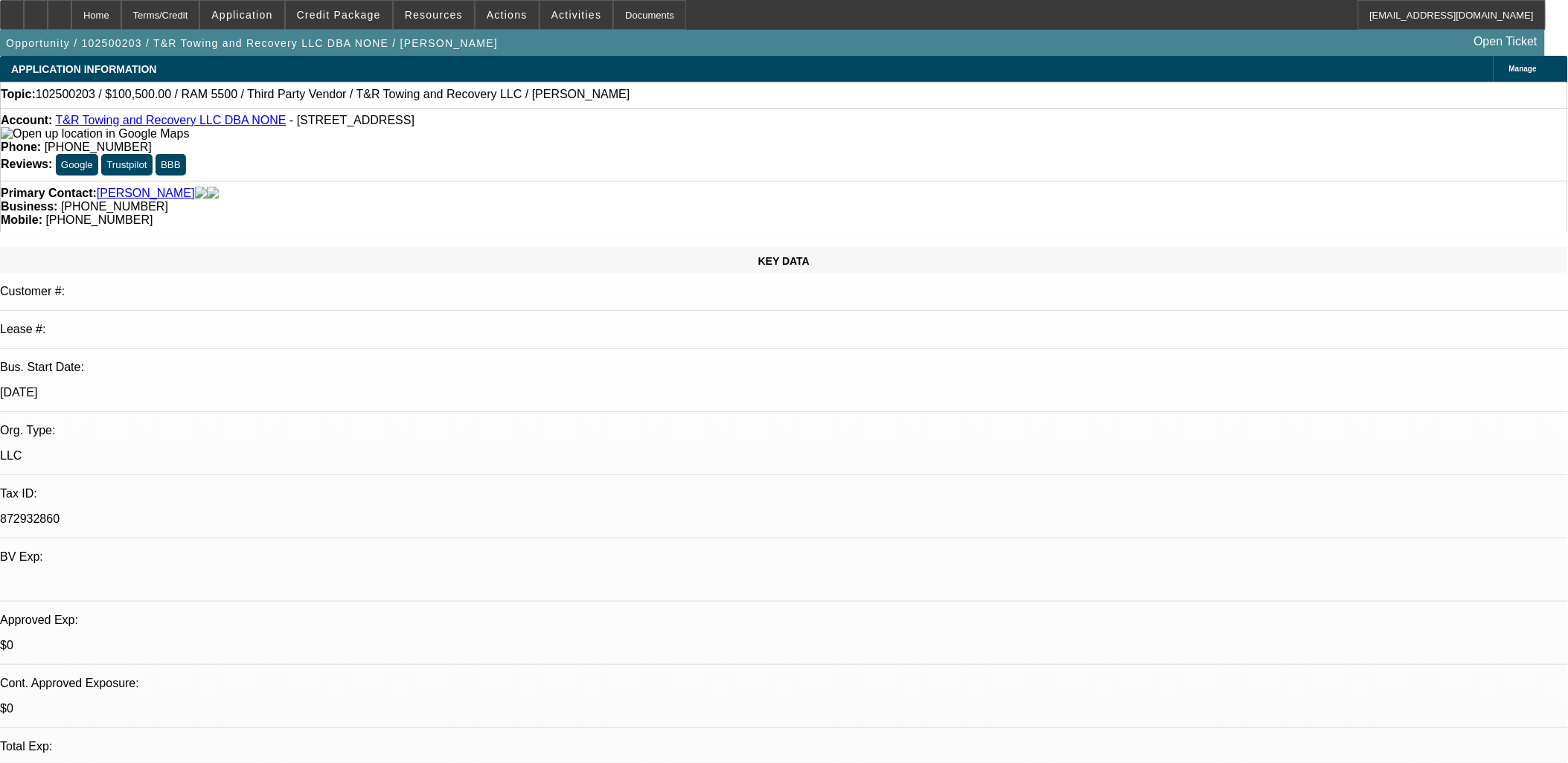
select select "0"
select select "0.1"
select select "0"
select select "2"
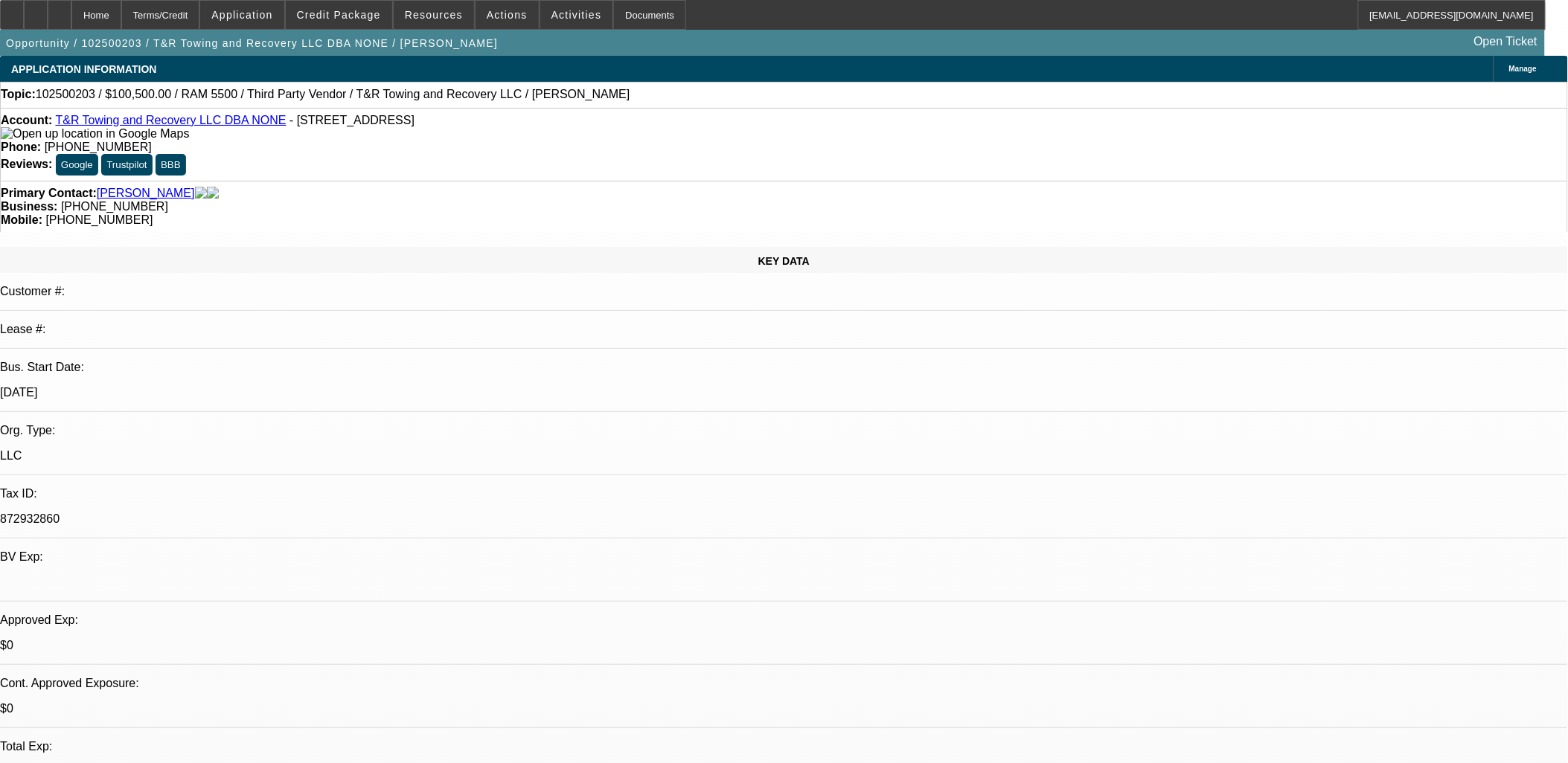
select select "0.1"
select select "0"
select select "0.1"
select select "0"
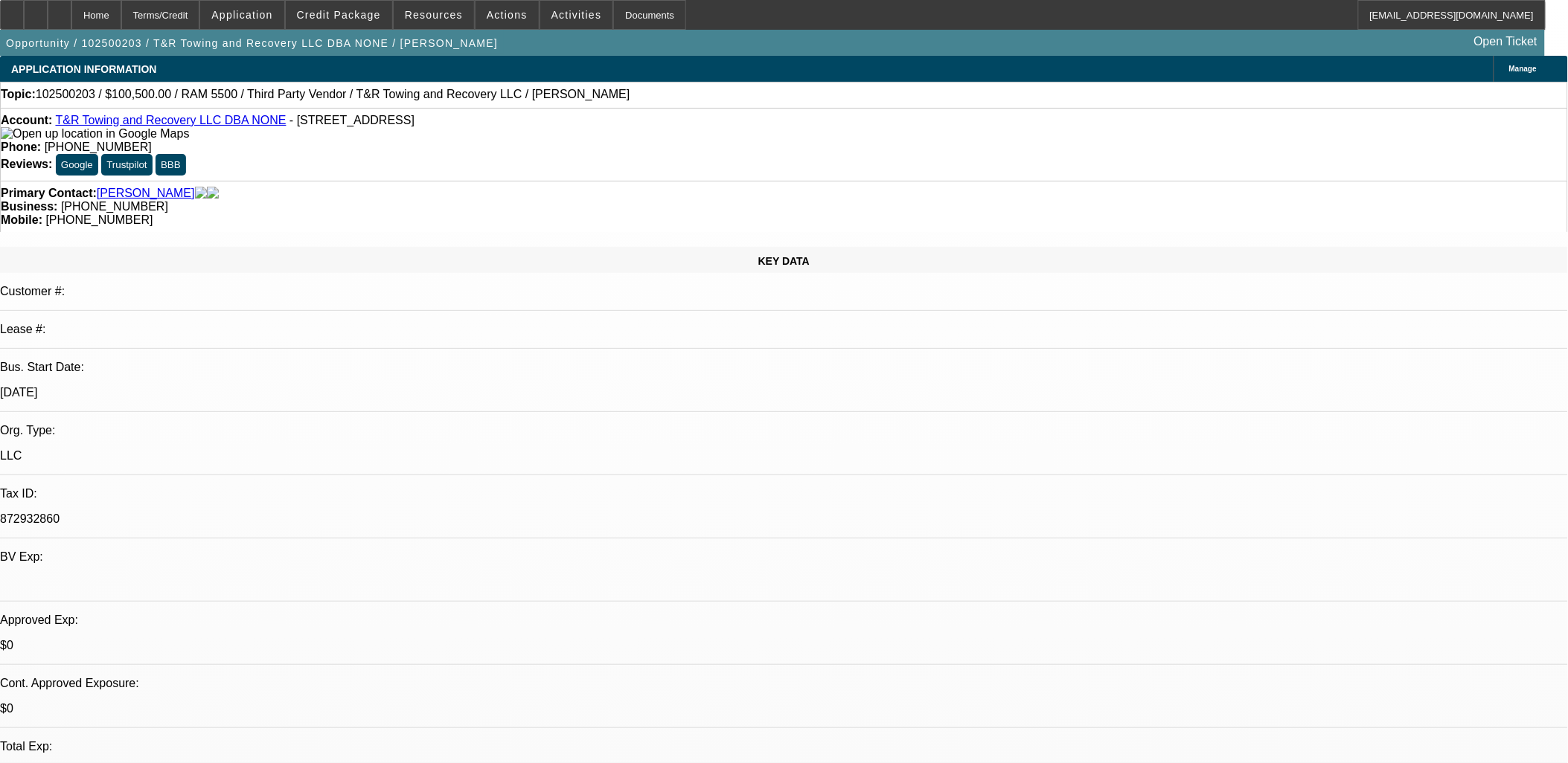
select select "2"
select select "0.1"
select select "1"
select select "2"
select select "4"
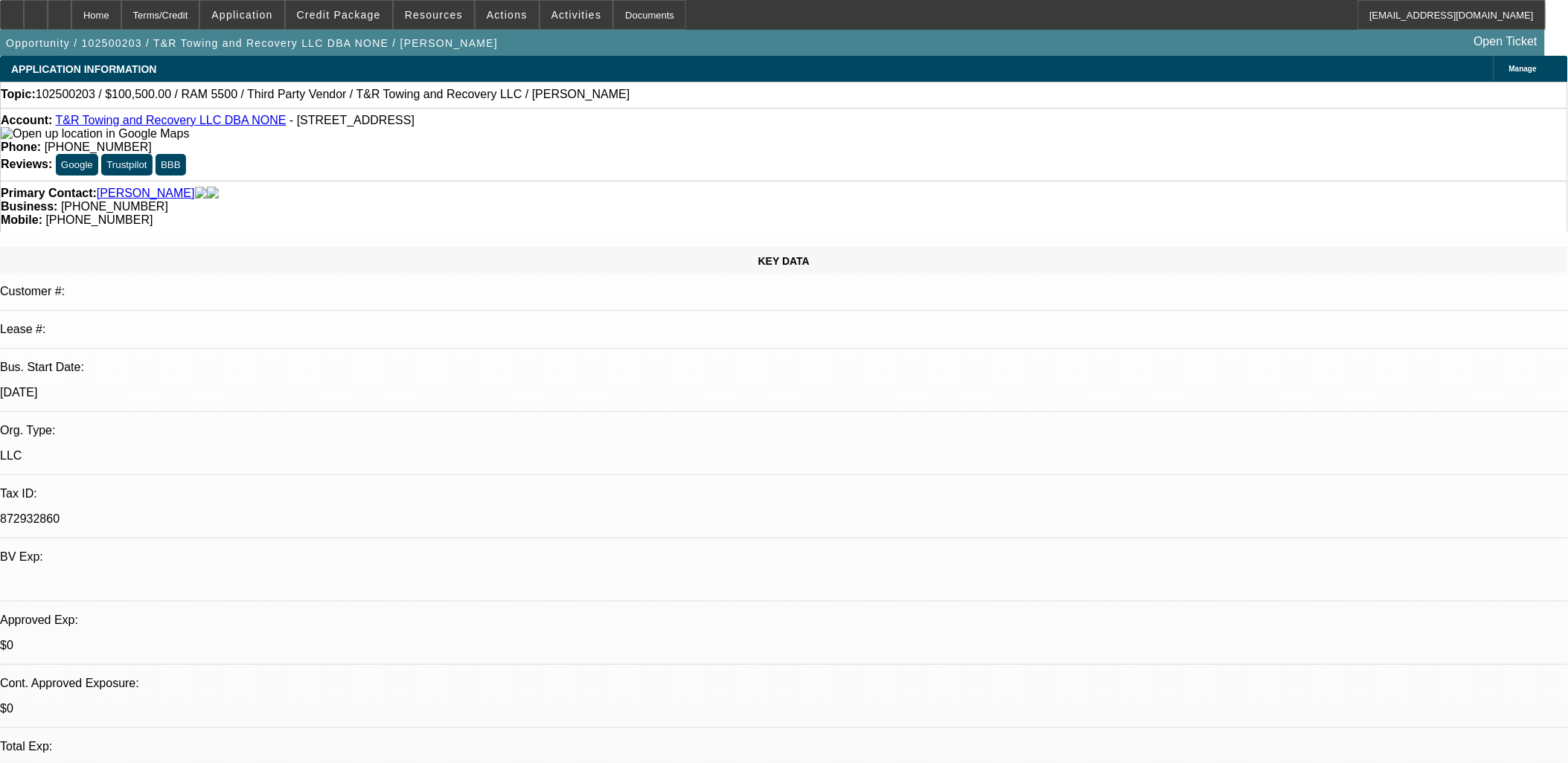
select select "1"
select select "2"
select select "4"
select select "1"
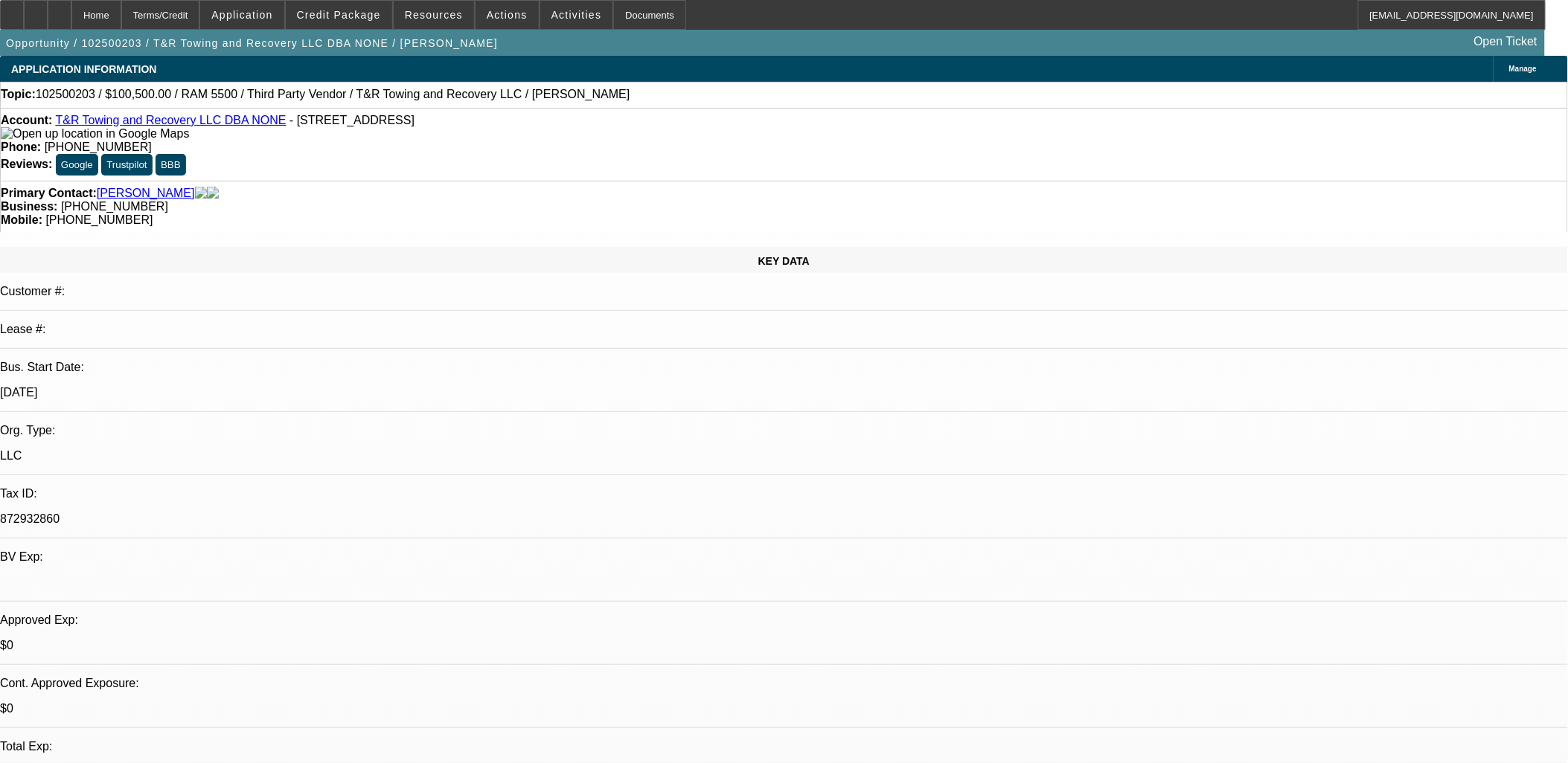
select select "4"
select select "1"
select select "2"
select select "4"
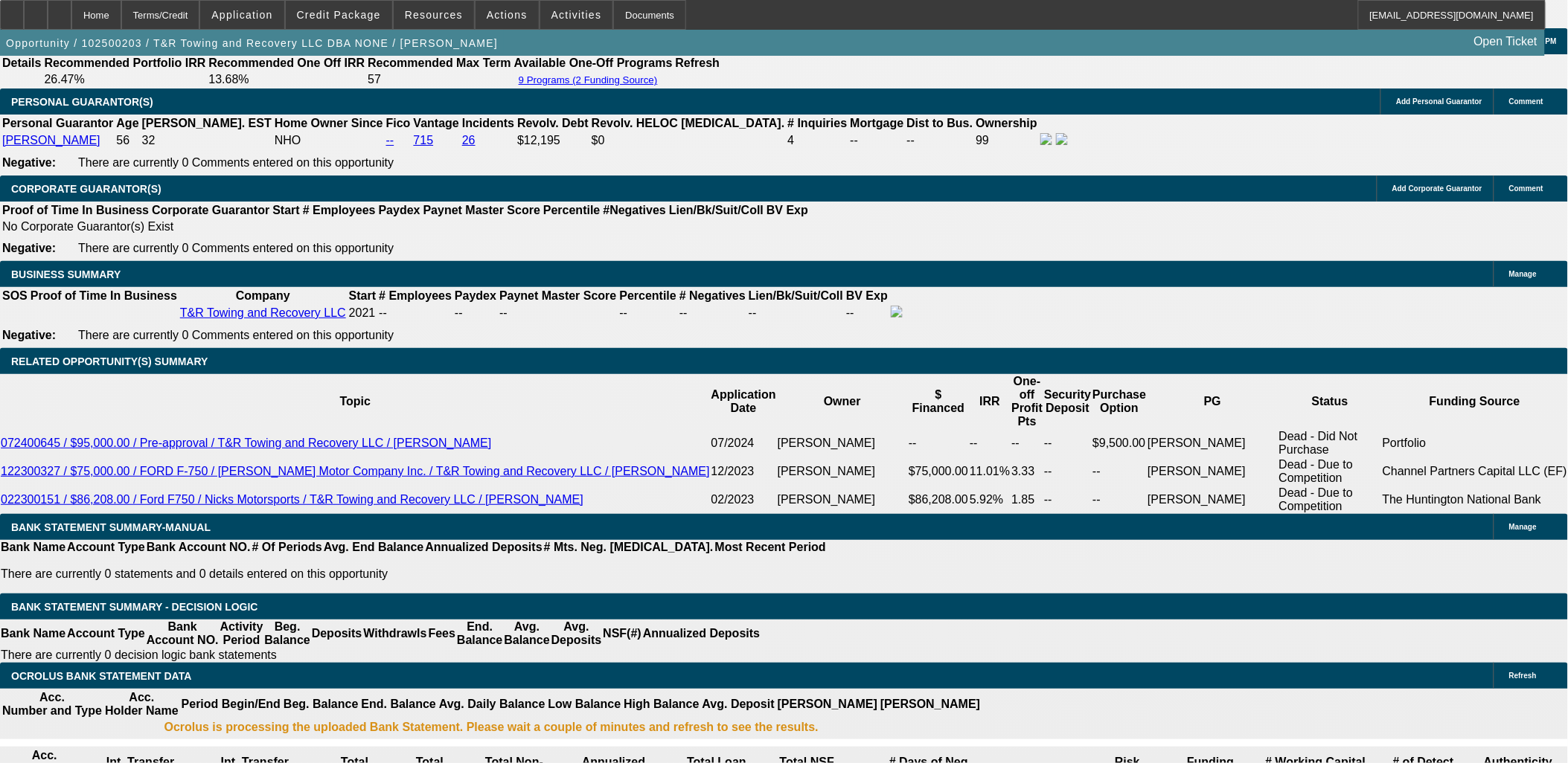
scroll to position [2234, 0]
